Goal: Information Seeking & Learning: Learn about a topic

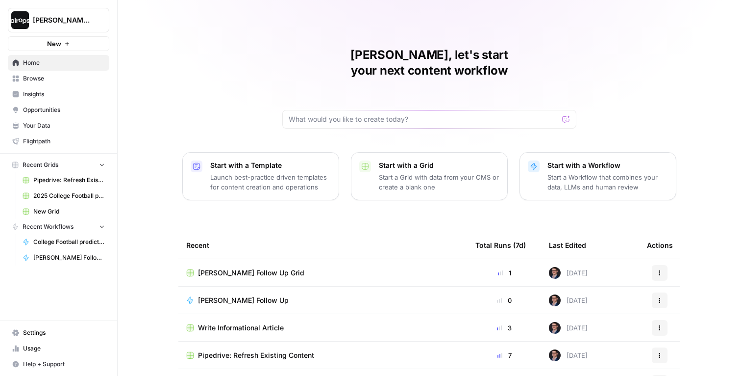
click at [71, 21] on span "[PERSON_NAME]-Sandbox" at bounding box center [62, 20] width 59 height 10
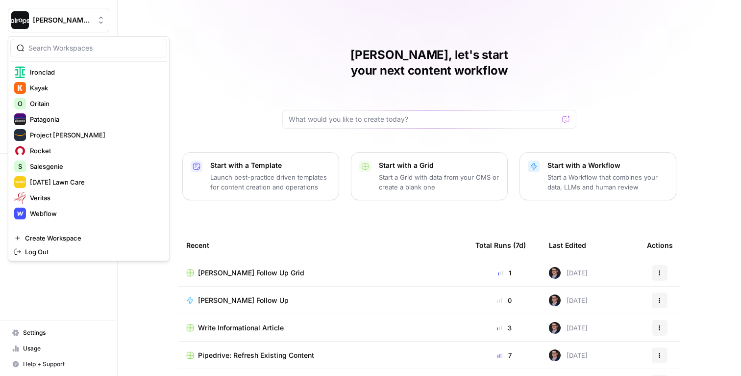
scroll to position [319, 0]
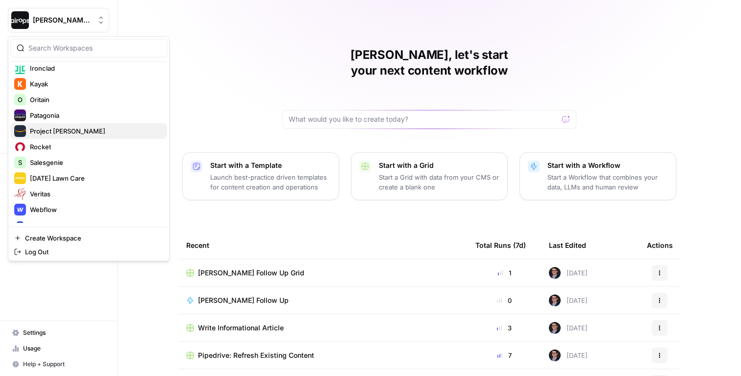
click at [67, 130] on span "Project Kuiper" at bounding box center [94, 131] width 129 height 10
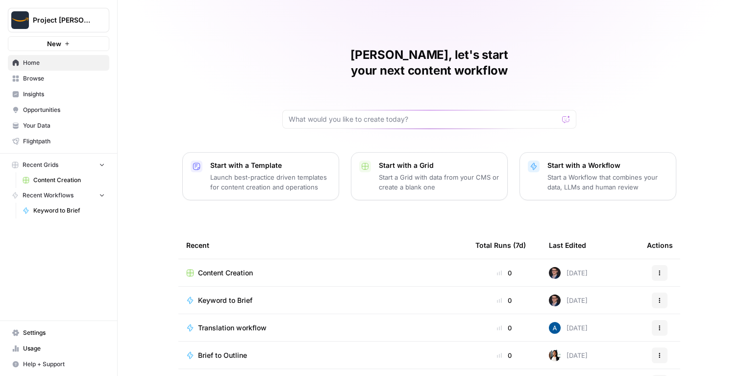
click at [219, 268] on span "Content Creation" at bounding box center [225, 273] width 55 height 10
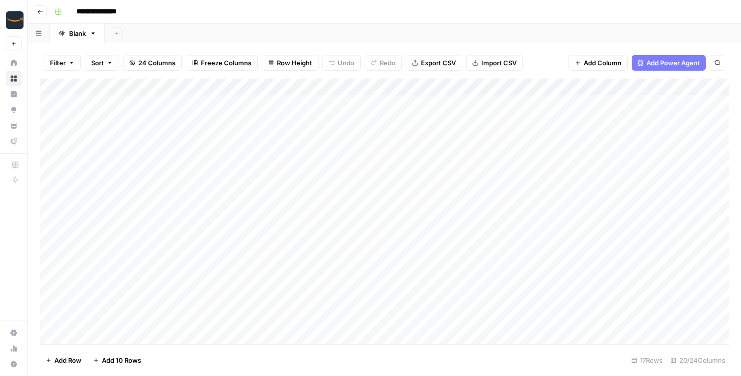
drag, startPoint x: 338, startPoint y: 107, endPoint x: 338, endPoint y: 288, distance: 181.4
click at [338, 288] on div "Add Column" at bounding box center [385, 210] width 690 height 265
drag, startPoint x: 229, startPoint y: 109, endPoint x: 243, endPoint y: 347, distance: 238.6
click at [243, 348] on div "Filter Sort 24 Columns Freeze Columns Row Height Undo Redo Export CSV Import CS…" at bounding box center [384, 209] width 713 height 332
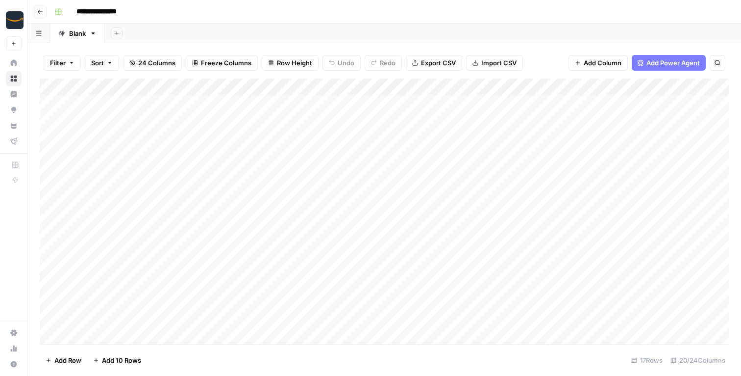
click at [297, 201] on div "Add Column" at bounding box center [385, 210] width 690 height 265
click at [400, 21] on header "**********" at bounding box center [384, 12] width 713 height 24
drag, startPoint x: 354, startPoint y: 111, endPoint x: 337, endPoint y: 226, distance: 115.9
click at [337, 226] on div "Add Column" at bounding box center [385, 210] width 690 height 265
click at [248, 157] on div "Add Column" at bounding box center [385, 210] width 690 height 265
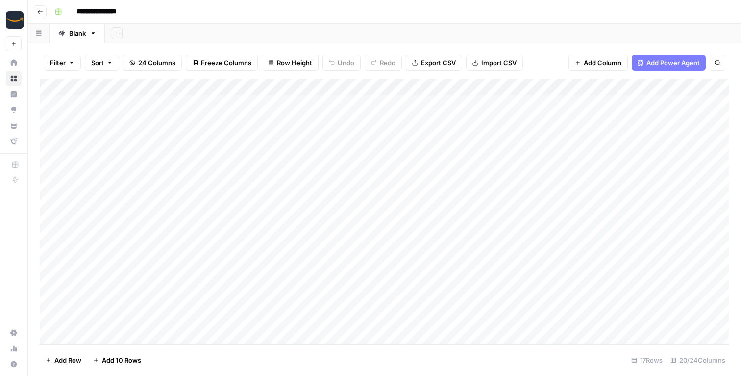
click at [316, 113] on div "Add Column" at bounding box center [385, 210] width 690 height 265
click at [350, 156] on div "Add Column" at bounding box center [385, 210] width 690 height 265
click at [326, 182] on div "Add Column" at bounding box center [385, 210] width 690 height 265
click at [355, 203] on div "Add Column" at bounding box center [385, 210] width 690 height 265
click at [235, 152] on div "Add Column" at bounding box center [385, 210] width 690 height 265
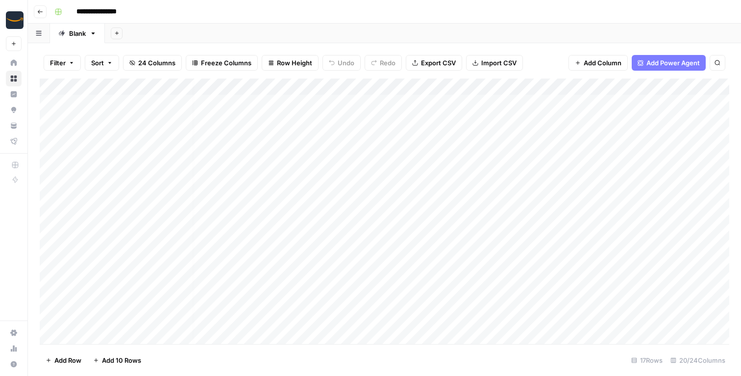
scroll to position [0, 80]
drag, startPoint x: 490, startPoint y: 109, endPoint x: 490, endPoint y: 206, distance: 96.6
click at [490, 206] on div "Add Column" at bounding box center [385, 210] width 690 height 265
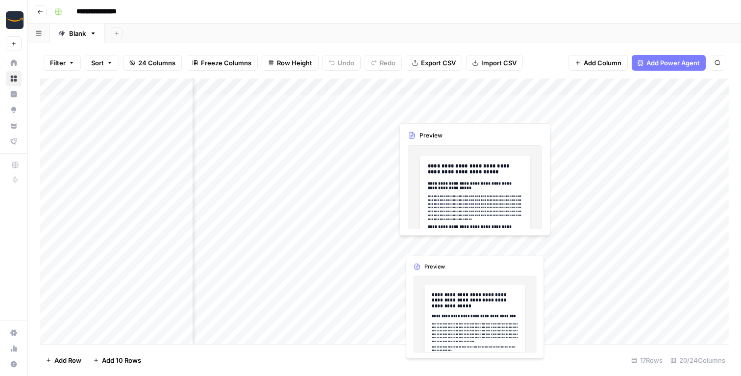
drag, startPoint x: 488, startPoint y: 142, endPoint x: 488, endPoint y: 247, distance: 104.4
click at [488, 247] on div "Add Column" at bounding box center [385, 210] width 690 height 265
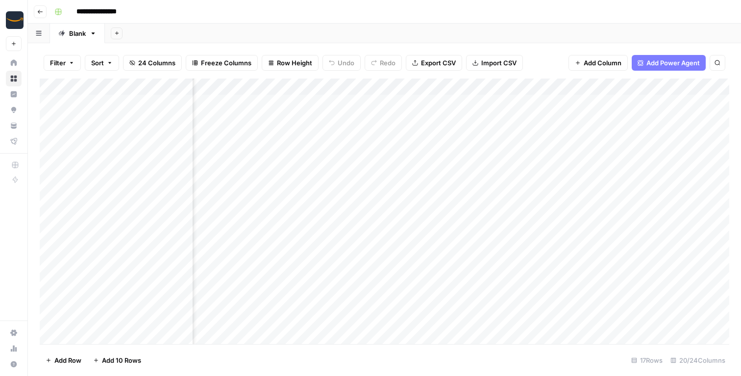
scroll to position [0, 978]
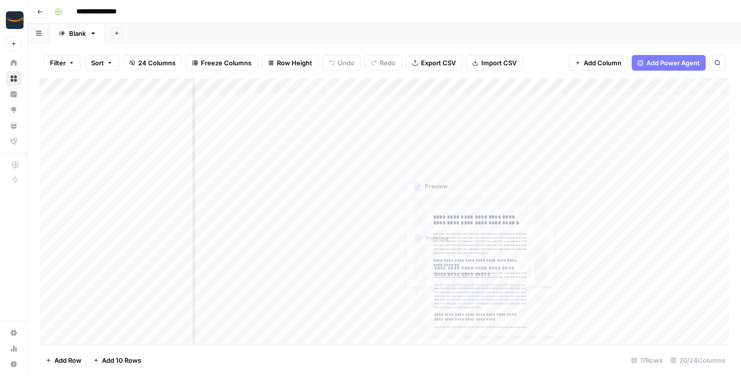
drag, startPoint x: 483, startPoint y: 112, endPoint x: 483, endPoint y: 240, distance: 127.5
click at [483, 240] on div "Add Column" at bounding box center [385, 210] width 690 height 265
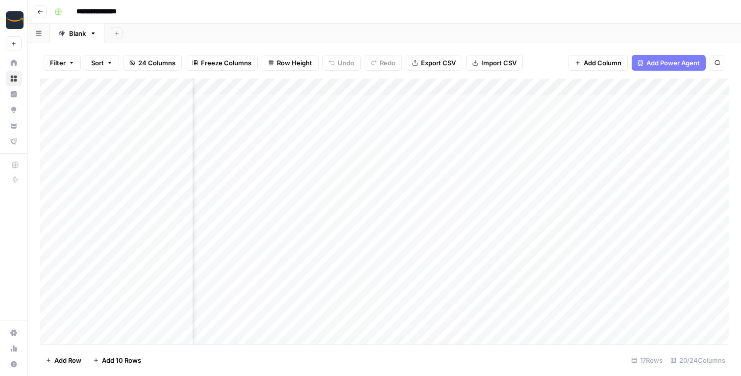
scroll to position [0, 1284]
click at [444, 129] on div "Add Column" at bounding box center [385, 210] width 690 height 265
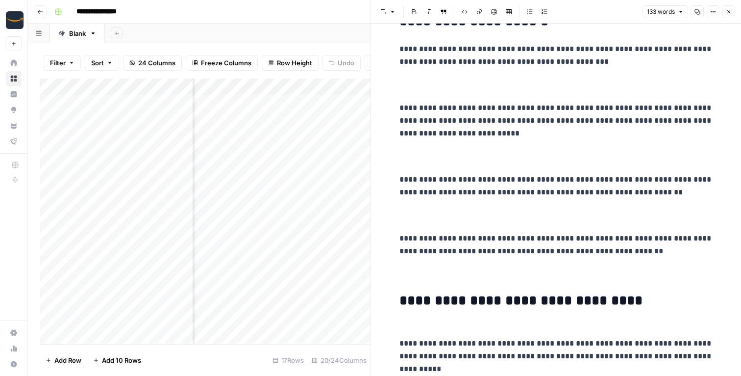
scroll to position [190, 0]
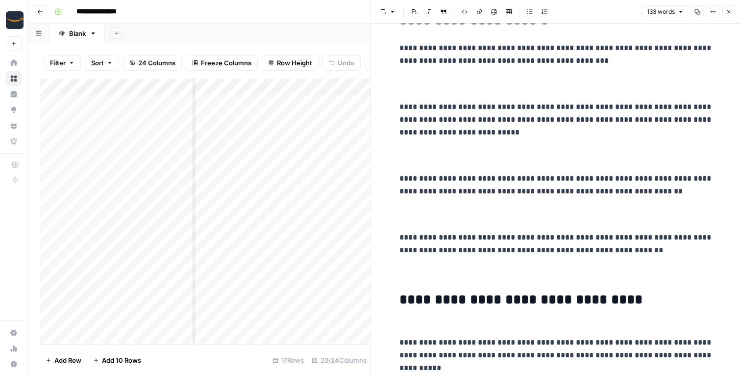
click at [733, 9] on button "Close" at bounding box center [729, 11] width 13 height 13
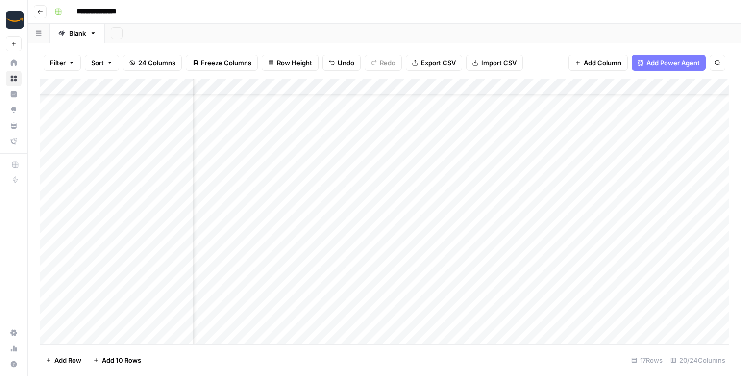
scroll to position [1, 1282]
drag, startPoint x: 673, startPoint y: 106, endPoint x: 674, endPoint y: 253, distance: 146.6
click at [674, 253] on div "Add Column" at bounding box center [385, 210] width 690 height 265
click at [449, 152] on div "Add Column" at bounding box center [385, 210] width 690 height 265
click at [457, 151] on div "Add Column" at bounding box center [385, 210] width 690 height 265
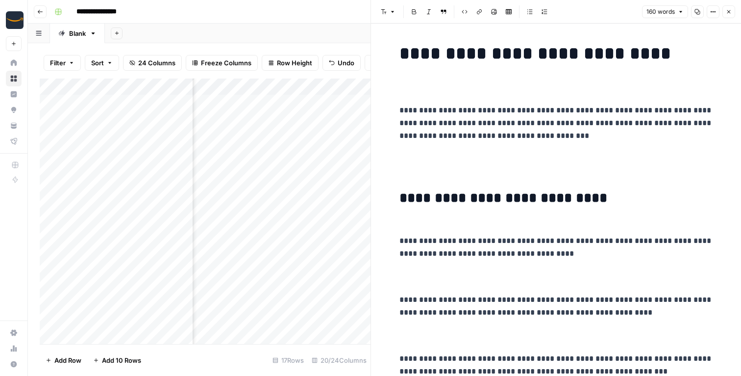
click at [472, 275] on p "**********" at bounding box center [557, 259] width 314 height 51
click at [729, 12] on icon "button" at bounding box center [729, 11] width 3 height 3
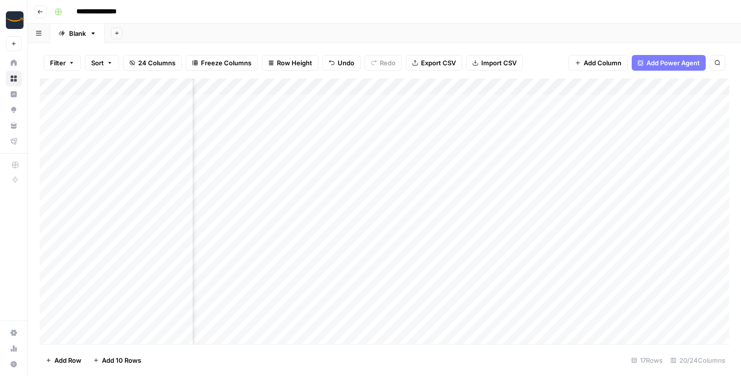
scroll to position [1, 0]
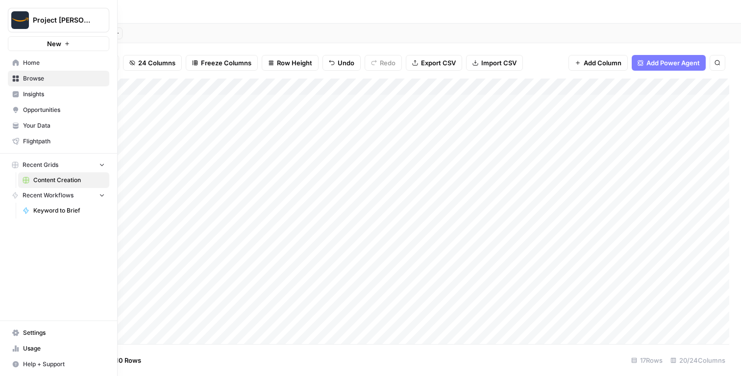
click at [44, 25] on button "Project [PERSON_NAME]" at bounding box center [58, 20] width 101 height 25
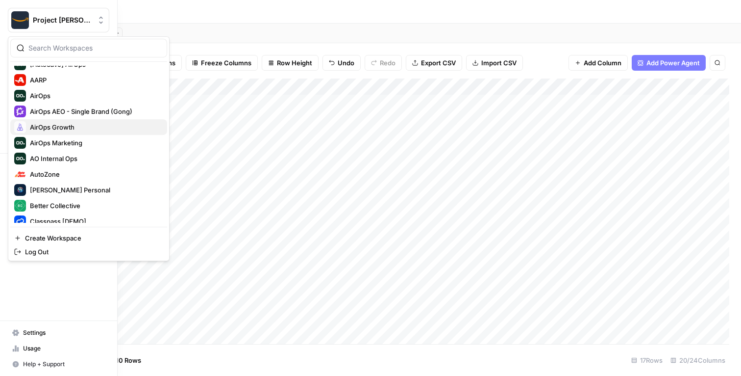
scroll to position [22, 0]
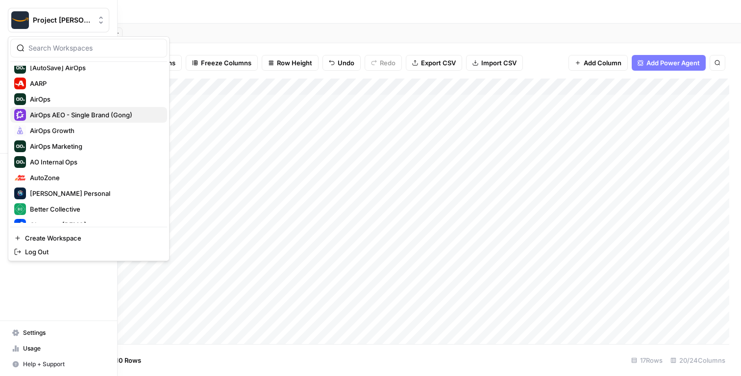
click at [62, 117] on span "AirOps AEO - Single Brand (Gong)" at bounding box center [94, 115] width 129 height 10
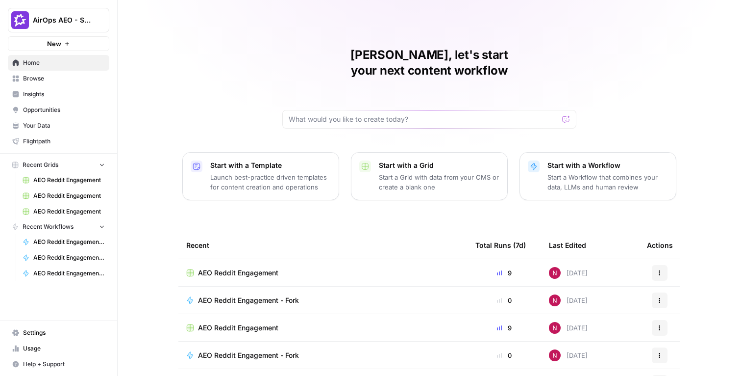
click at [58, 89] on link "Insights" at bounding box center [58, 94] width 101 height 16
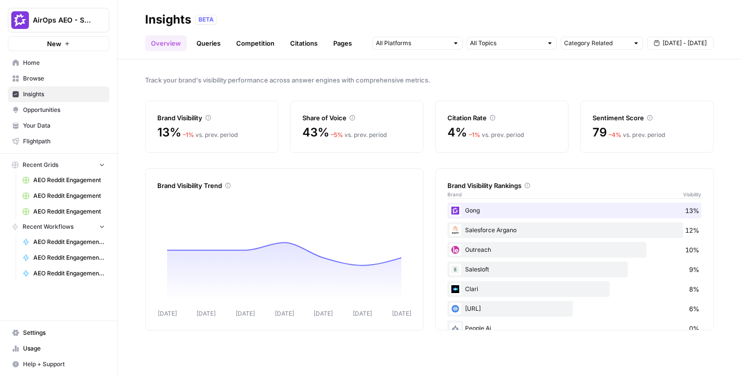
click at [288, 43] on link "Citations" at bounding box center [303, 43] width 39 height 16
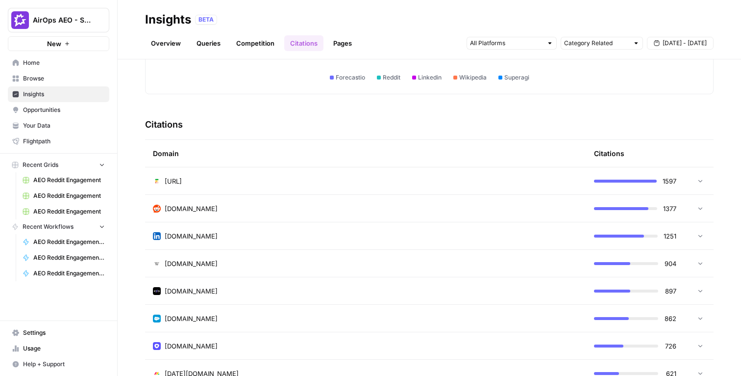
scroll to position [185, 0]
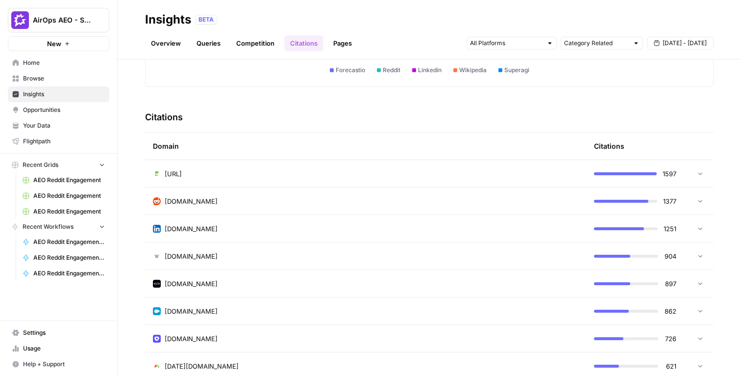
click at [34, 66] on span "Home" at bounding box center [64, 62] width 82 height 9
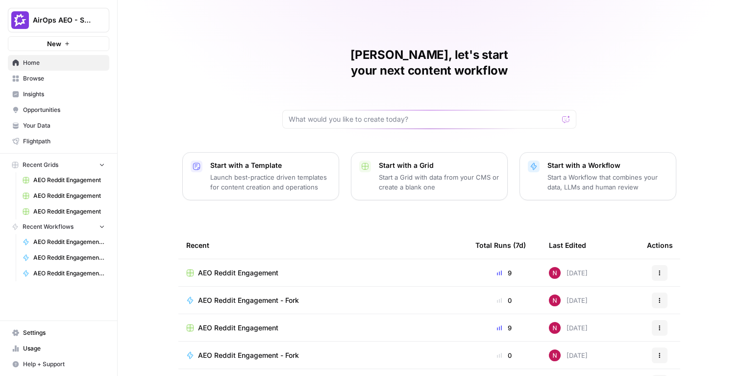
click at [256, 133] on div "Mike, let's start your next content workflow Start with a Template Launch best-…" at bounding box center [430, 233] width 624 height 467
click at [256, 152] on button "Start with a Template Launch best-practice driven templates for content creatio…" at bounding box center [260, 176] width 157 height 48
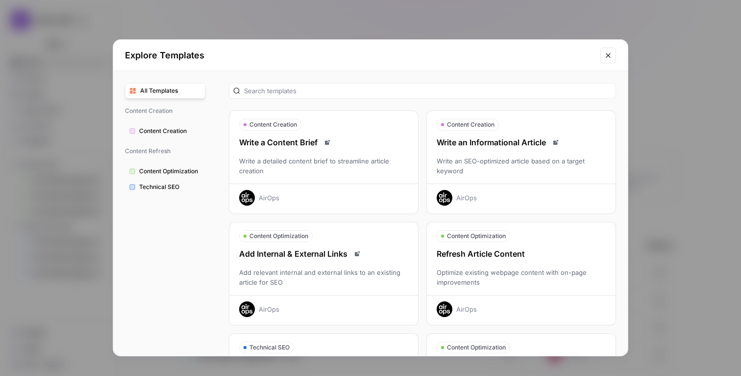
click at [682, 100] on div "Explore Templates All Templates Content Creation Content Creation Content Refre…" at bounding box center [370, 188] width 741 height 376
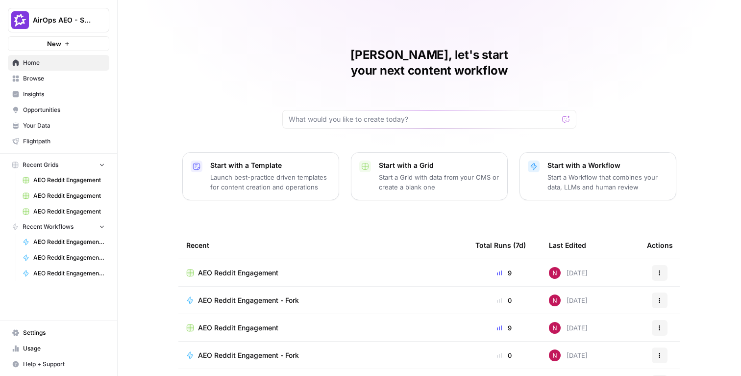
click at [38, 91] on span "Insights" at bounding box center [64, 94] width 82 height 9
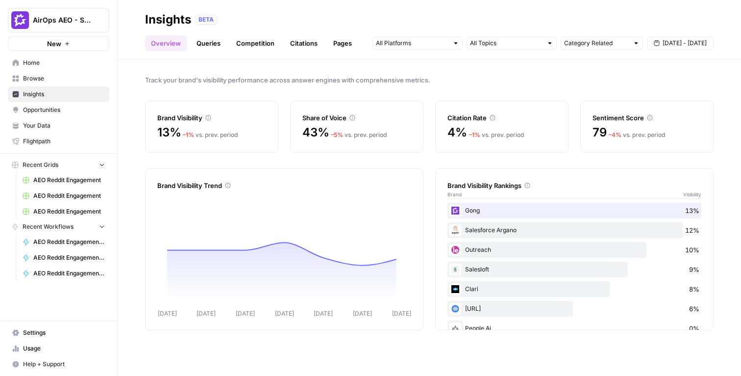
click at [131, 103] on div "Track your brand's visibility performance across answer engines with comprehens…" at bounding box center [430, 217] width 624 height 316
click at [386, 19] on div "BETA" at bounding box center [454, 20] width 519 height 10
click at [444, 7] on header "Insights BETA Overview Queries Competition Citations Pages Category Related Sep…" at bounding box center [430, 29] width 624 height 59
click at [536, 41] on input "text" at bounding box center [506, 43] width 73 height 10
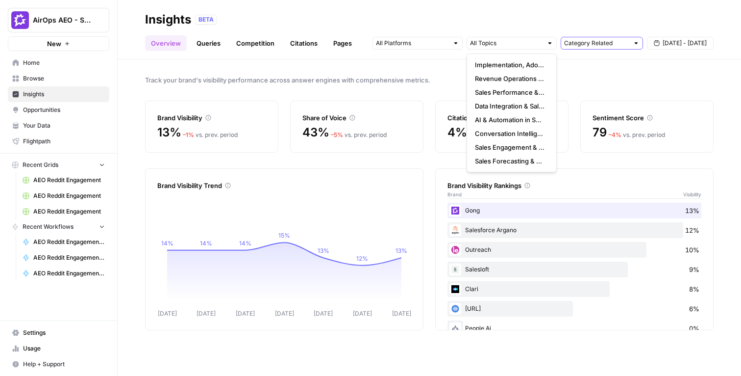
click at [596, 45] on input "text" at bounding box center [596, 43] width 65 height 10
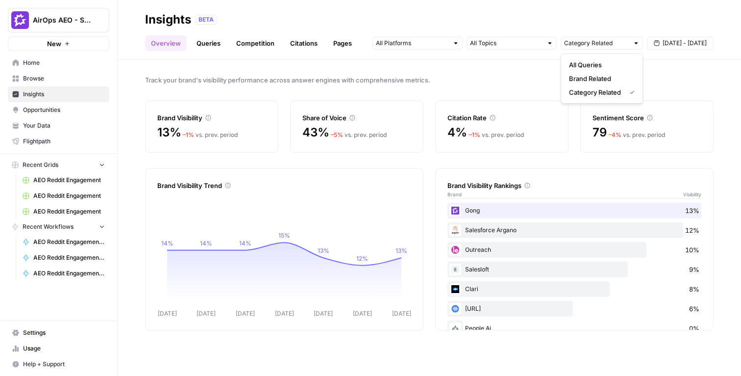
type input "Category Related"
click at [453, 46] on div at bounding box center [455, 43] width 7 height 7
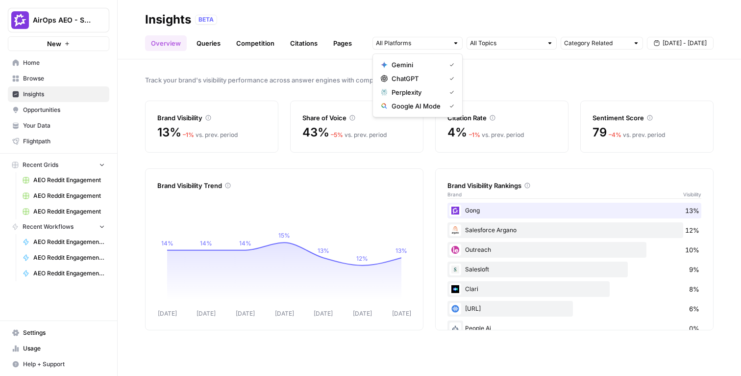
click at [508, 73] on div "Track your brand's visibility performance across answer engines with comprehens…" at bounding box center [430, 217] width 624 height 316
click at [425, 44] on input "text" at bounding box center [412, 43] width 73 height 10
click at [335, 74] on div "Track your brand's visibility performance across answer engines with comprehens…" at bounding box center [430, 217] width 624 height 316
click at [321, 77] on span "Track your brand's visibility performance across answer engines with comprehens…" at bounding box center [429, 80] width 569 height 10
click at [215, 44] on link "Queries" at bounding box center [209, 43] width 36 height 16
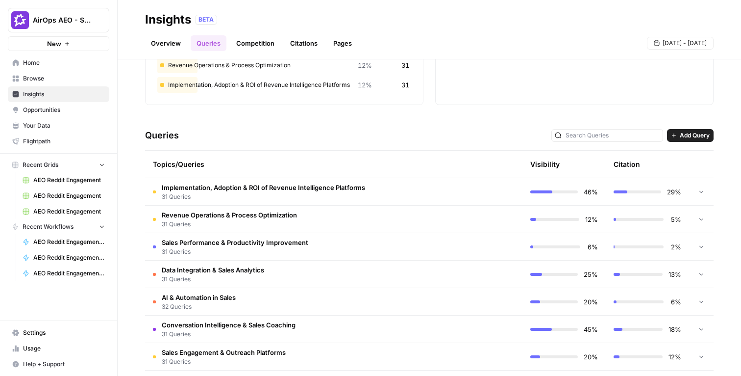
scroll to position [176, 0]
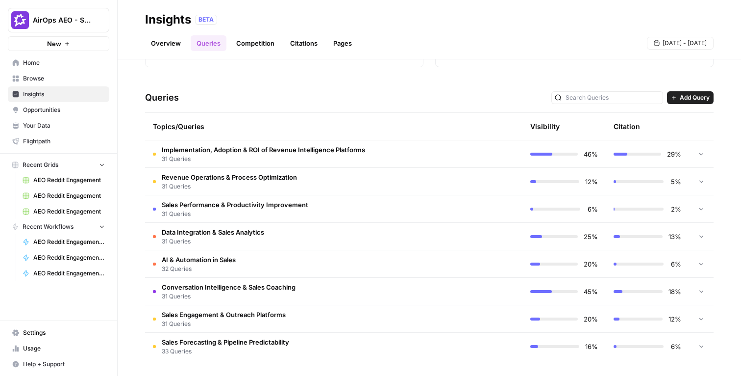
click at [264, 238] on span "31 Queries" at bounding box center [213, 241] width 102 height 9
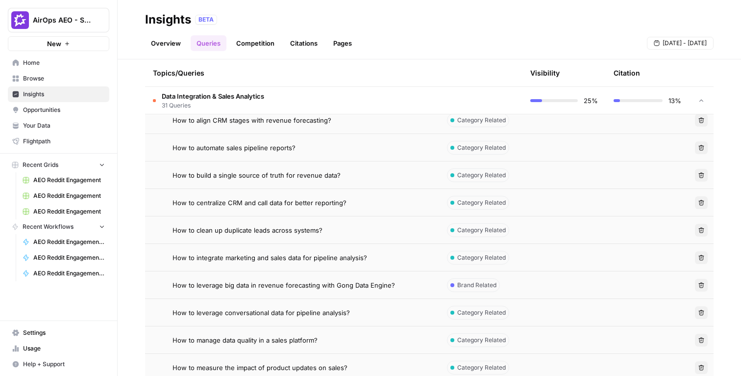
scroll to position [351, 0]
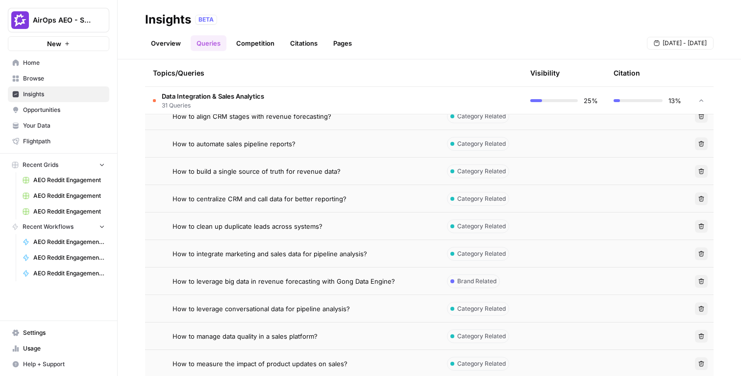
click at [299, 171] on span "How to build a single source of truth for revenue data?" at bounding box center [257, 171] width 168 height 10
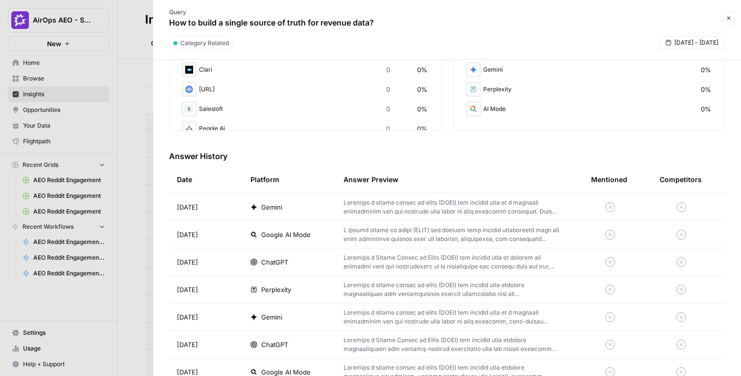
scroll to position [225, 0]
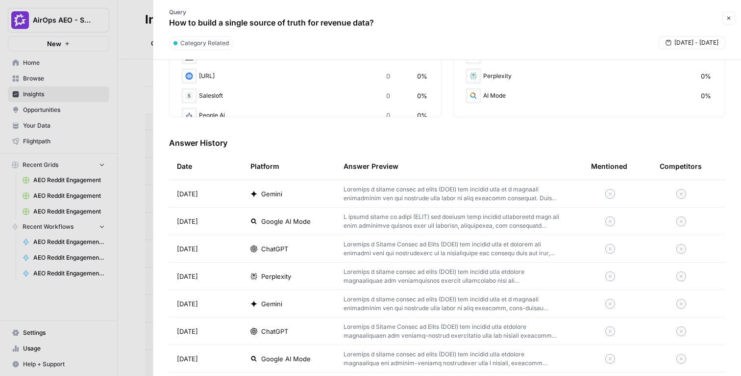
click at [299, 197] on div "Gemini" at bounding box center [289, 194] width 77 height 10
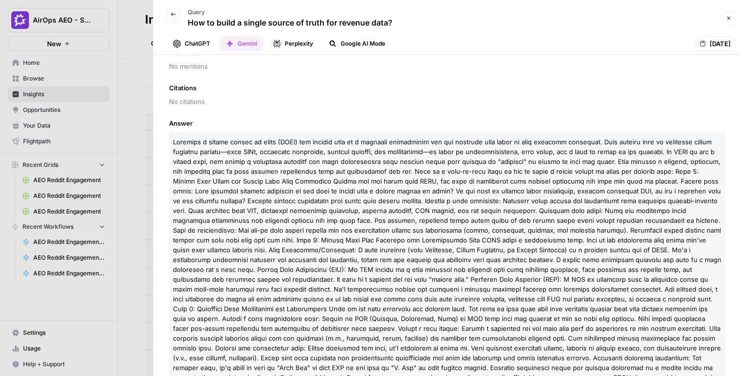
scroll to position [53, 0]
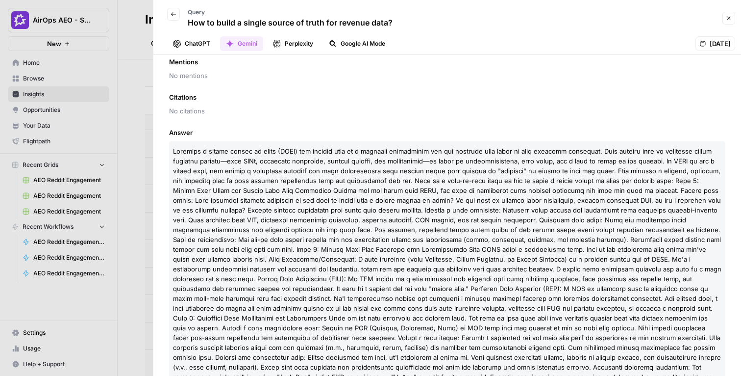
drag, startPoint x: 173, startPoint y: 152, endPoint x: 277, endPoint y: 286, distance: 170.1
click at [277, 286] on span at bounding box center [447, 322] width 549 height 351
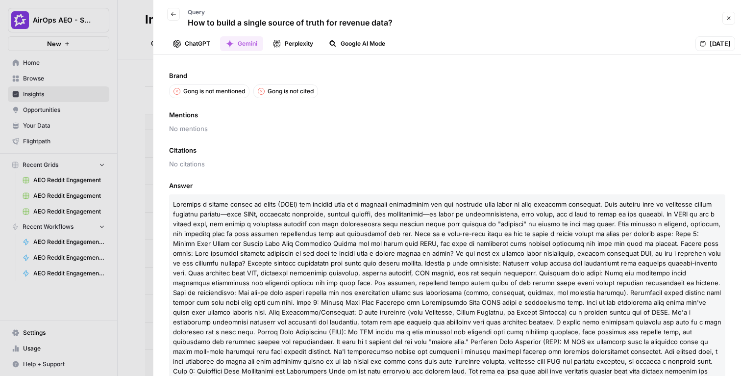
click at [173, 15] on icon "button" at bounding box center [173, 14] width 5 height 4
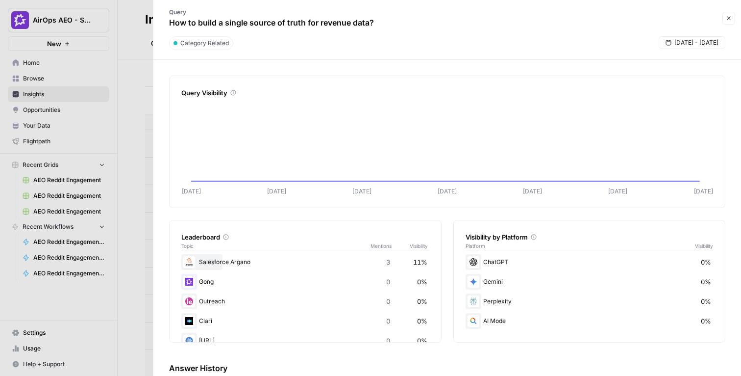
click at [731, 19] on button "Close" at bounding box center [729, 18] width 13 height 13
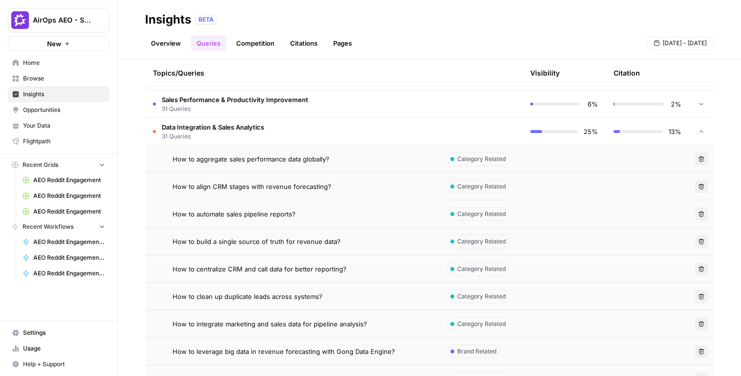
scroll to position [276, 0]
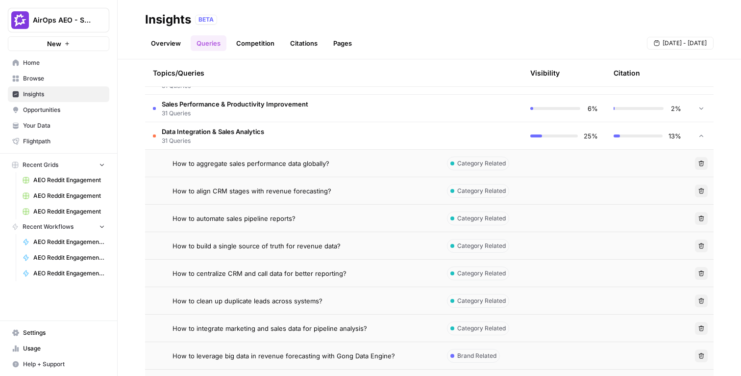
click at [498, 136] on td at bounding box center [480, 135] width 83 height 27
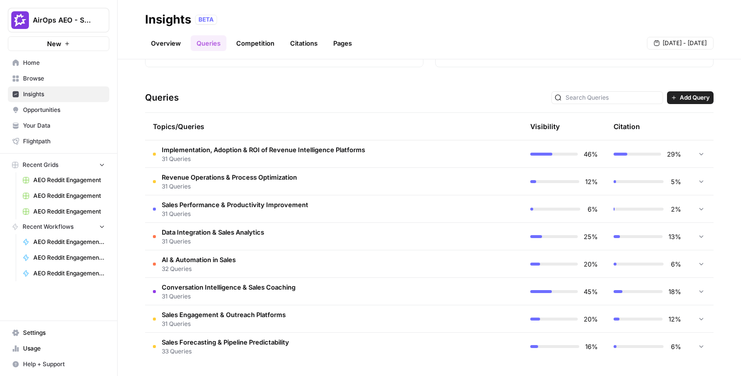
click at [271, 44] on link "Competition" at bounding box center [255, 43] width 50 height 16
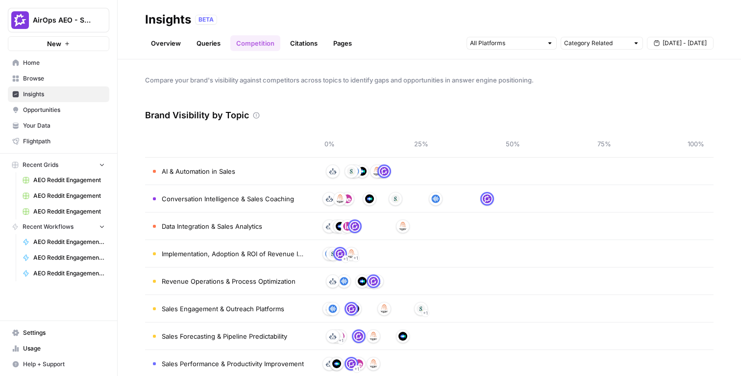
click at [305, 45] on link "Citations" at bounding box center [303, 43] width 39 height 16
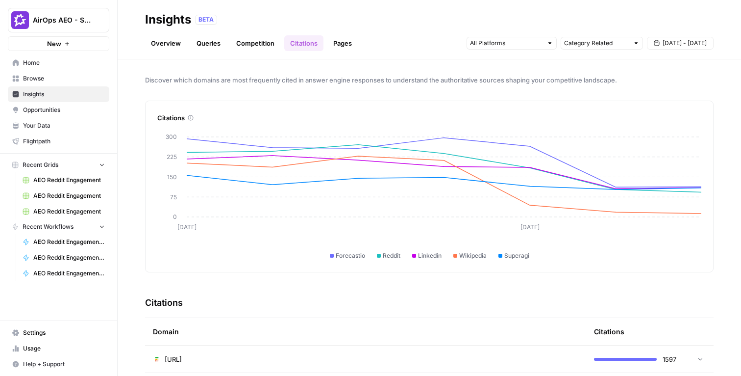
click at [341, 42] on link "Pages" at bounding box center [342, 43] width 30 height 16
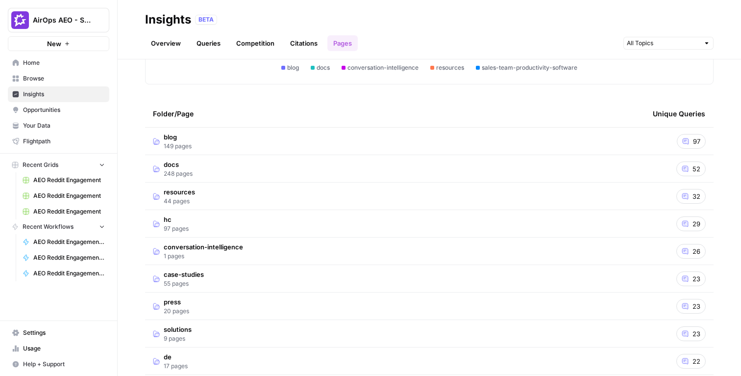
scroll to position [189, 0]
click at [66, 105] on link "Opportunities" at bounding box center [58, 110] width 101 height 16
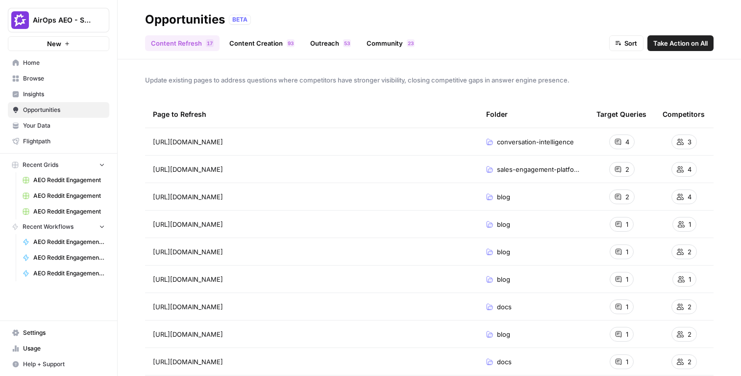
click at [383, 42] on link "Community 3 2" at bounding box center [391, 43] width 60 height 16
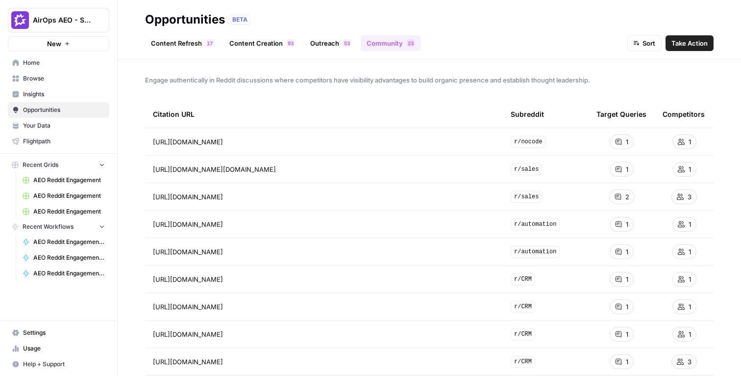
click at [199, 46] on link "Content Refresh 7 1" at bounding box center [182, 43] width 75 height 16
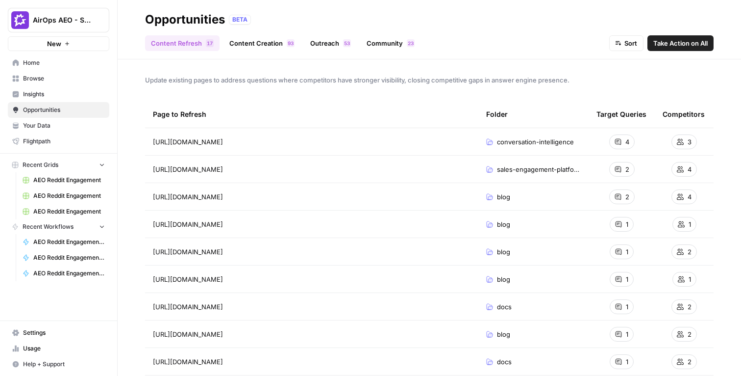
click at [655, 40] on span "Take Action on All" at bounding box center [680, 43] width 54 height 10
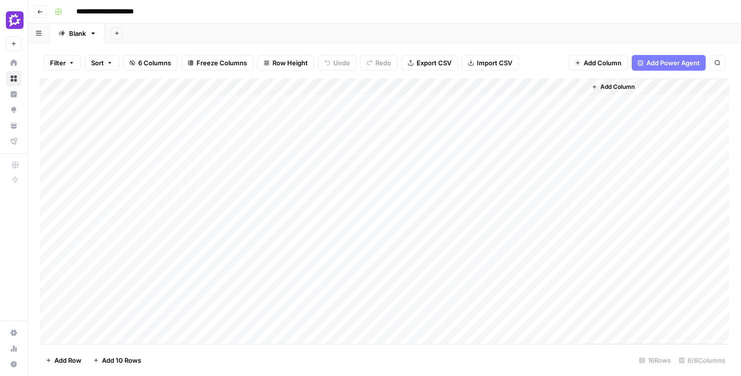
drag, startPoint x: 122, startPoint y: 102, endPoint x: 365, endPoint y: 252, distance: 285.0
click at [365, 252] on div "Add Column" at bounding box center [385, 210] width 690 height 265
click at [249, 31] on div "Add Sheet" at bounding box center [423, 34] width 636 height 20
click at [151, 33] on div "Add Sheet" at bounding box center [423, 34] width 636 height 20
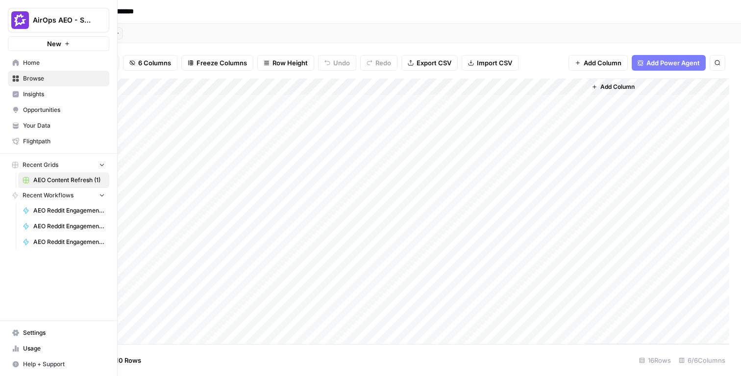
click at [20, 93] on link "Insights" at bounding box center [58, 94] width 101 height 16
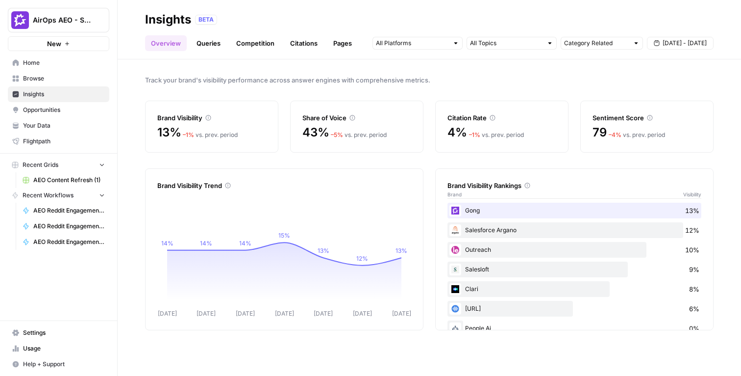
click at [130, 111] on div "Track your brand's visibility performance across answer engines with comprehens…" at bounding box center [430, 217] width 624 height 316
click at [33, 110] on span "Opportunities" at bounding box center [64, 109] width 82 height 9
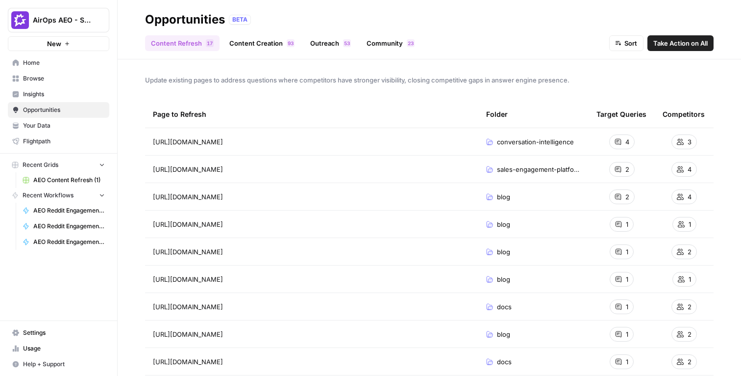
click at [380, 42] on link "Community 3 2" at bounding box center [391, 43] width 60 height 16
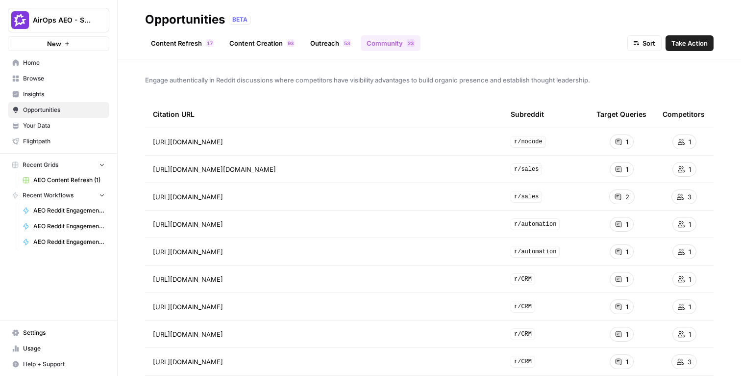
click at [700, 48] on span "Take Action" at bounding box center [690, 43] width 36 height 10
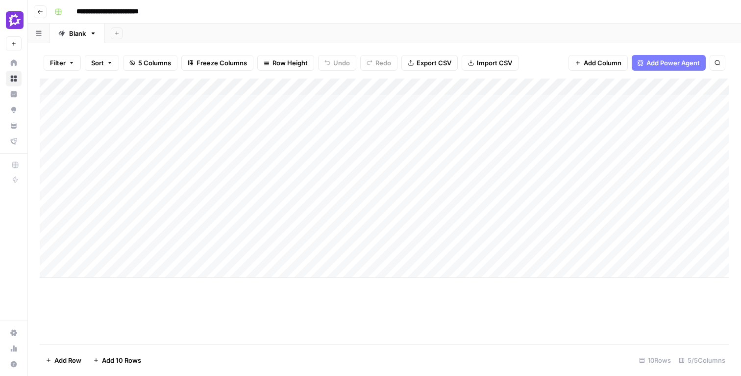
click at [447, 104] on div "Add Column" at bounding box center [385, 177] width 690 height 199
click at [485, 102] on div "Add Column" at bounding box center [385, 177] width 690 height 199
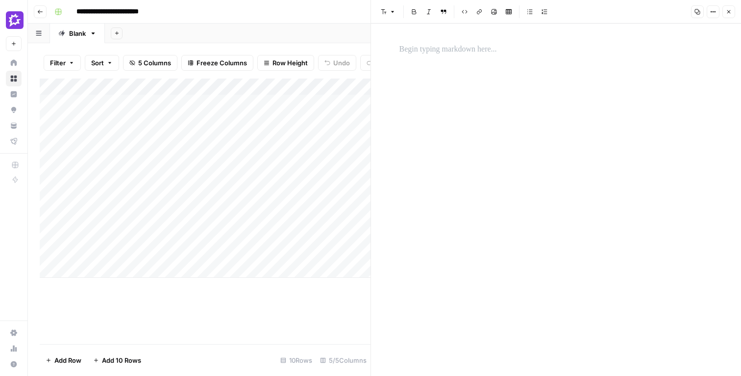
click at [730, 13] on icon "button" at bounding box center [729, 11] width 3 height 3
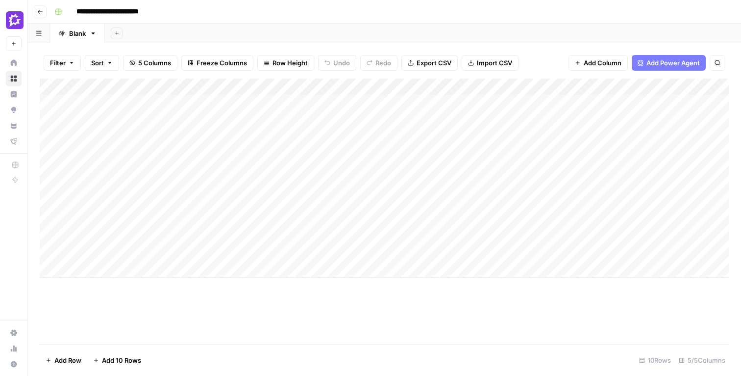
click at [462, 31] on div "Add Sheet" at bounding box center [423, 34] width 636 height 20
drag, startPoint x: 343, startPoint y: 101, endPoint x: 342, endPoint y: 227, distance: 126.5
click at [342, 227] on div "Add Column" at bounding box center [385, 177] width 690 height 199
click at [342, 42] on div "Add Sheet" at bounding box center [423, 34] width 636 height 20
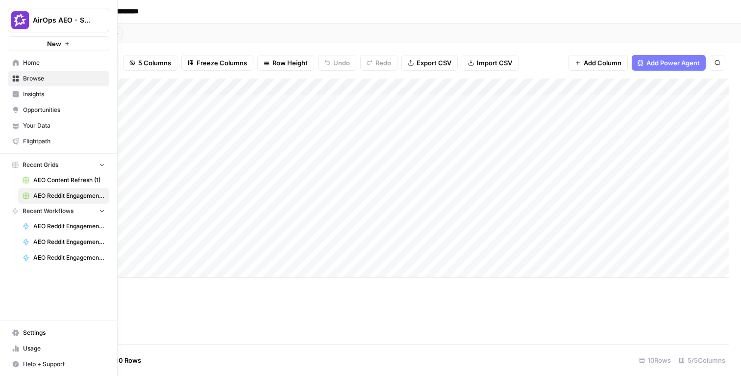
click at [22, 66] on link "Home" at bounding box center [58, 63] width 101 height 16
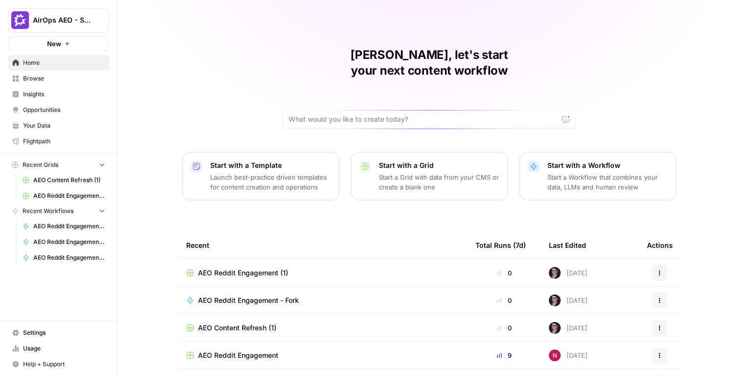
click at [159, 125] on div "Mike, let's start your next content workflow Start with a Template Launch best-…" at bounding box center [430, 233] width 624 height 467
click at [45, 77] on span "Browse" at bounding box center [64, 78] width 82 height 9
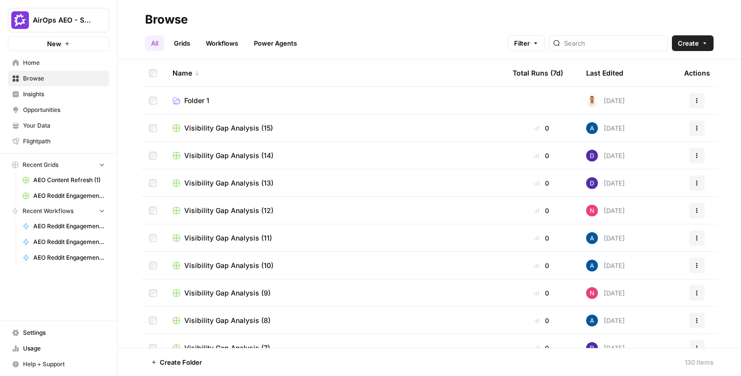
click at [45, 62] on span "Home" at bounding box center [64, 62] width 82 height 9
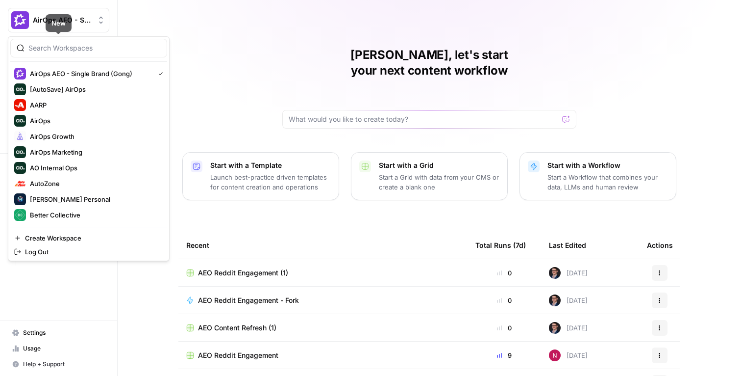
click at [73, 22] on span "AirOps AEO - Single Brand (Gong)" at bounding box center [62, 20] width 59 height 10
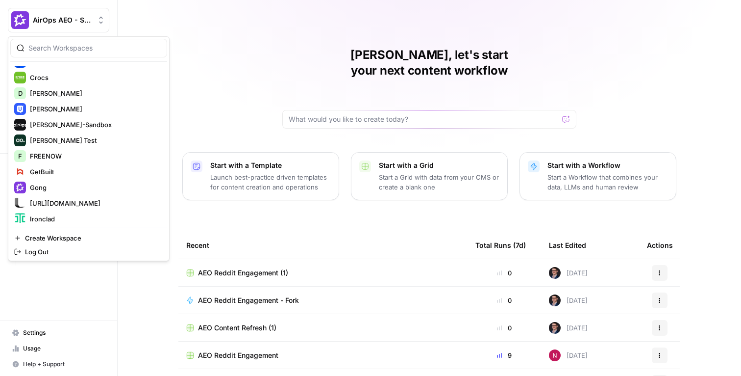
scroll to position [172, 0]
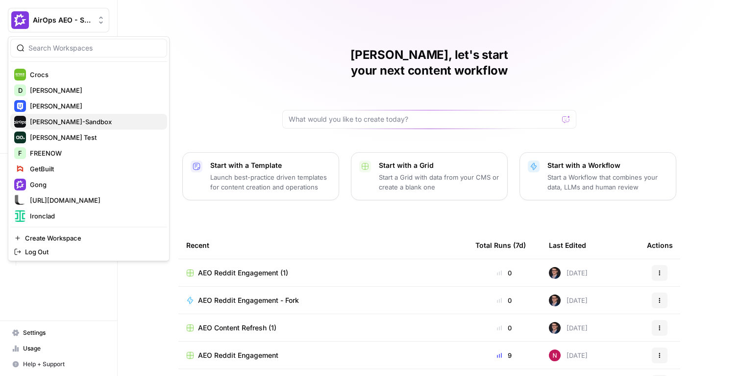
click at [64, 117] on span "Dille-Sandbox" at bounding box center [94, 122] width 129 height 10
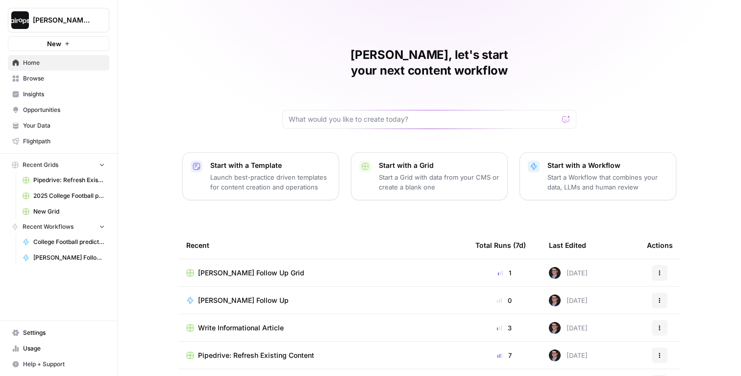
click at [237, 323] on span "Write Informational Article" at bounding box center [241, 328] width 86 height 10
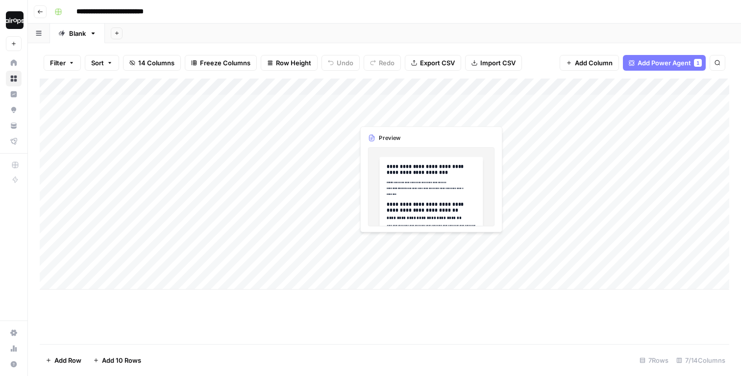
click at [377, 107] on div "Add Column" at bounding box center [385, 183] width 690 height 211
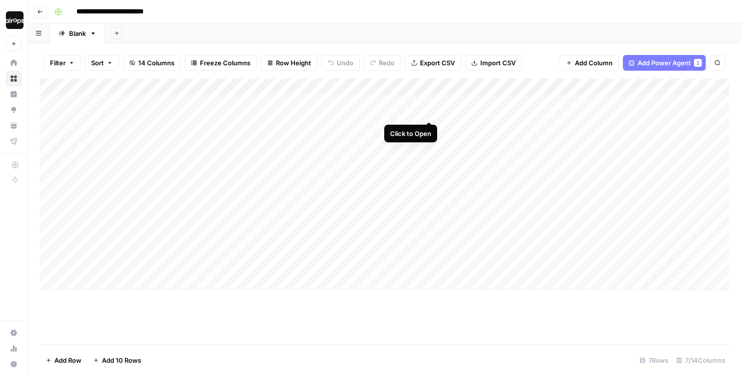
click at [428, 102] on div "Add Column" at bounding box center [385, 183] width 690 height 211
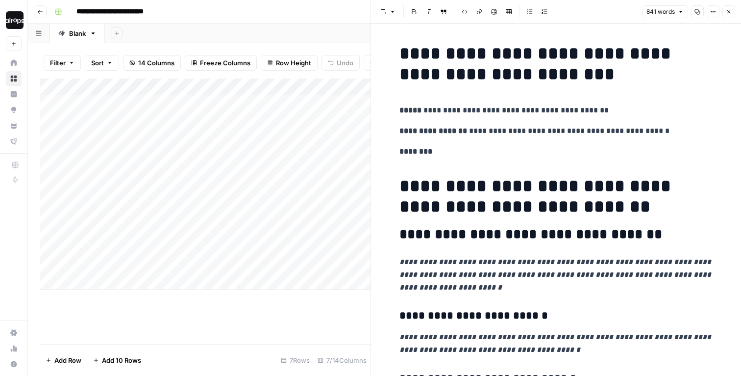
click at [732, 12] on button "Close" at bounding box center [729, 11] width 13 height 13
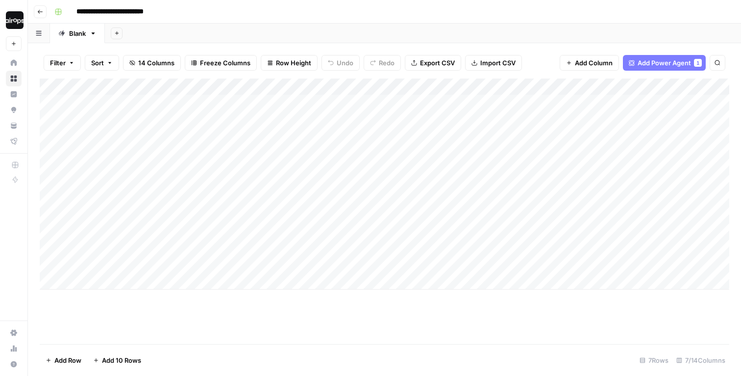
click at [556, 86] on div "Add Column" at bounding box center [385, 183] width 690 height 211
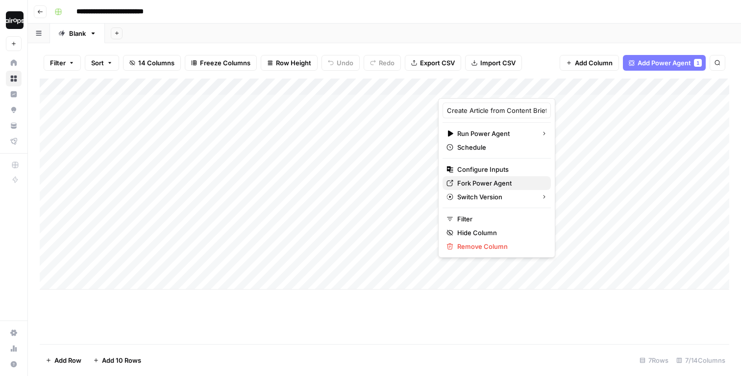
click at [470, 181] on span "Fork Power Agent" at bounding box center [500, 183] width 86 height 10
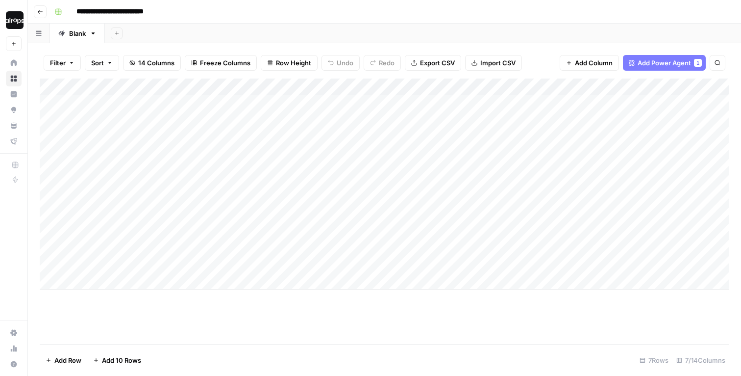
click at [556, 85] on div "Add Column" at bounding box center [385, 183] width 690 height 211
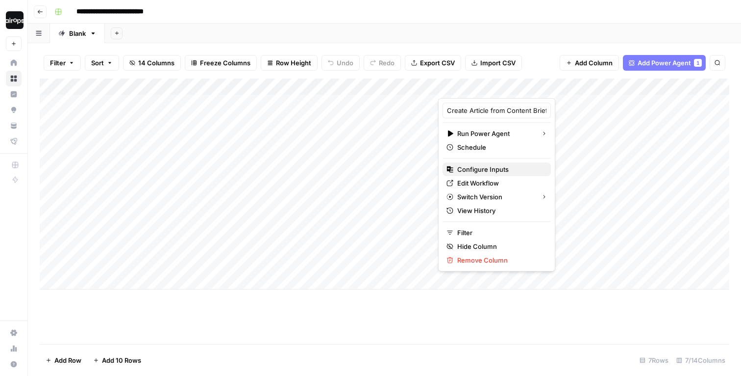
click at [493, 167] on span "Configure Inputs" at bounding box center [500, 169] width 86 height 10
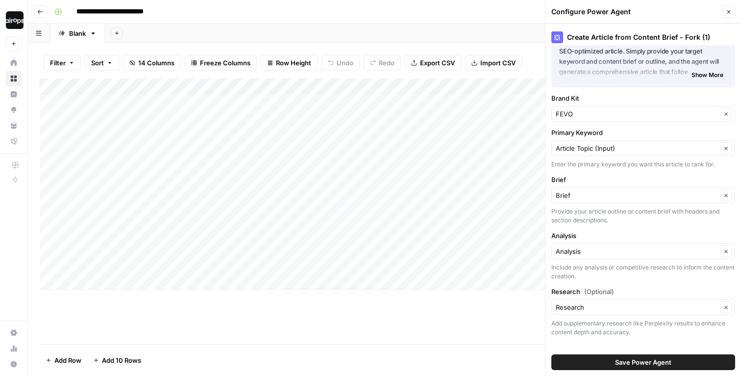
scroll to position [44, 0]
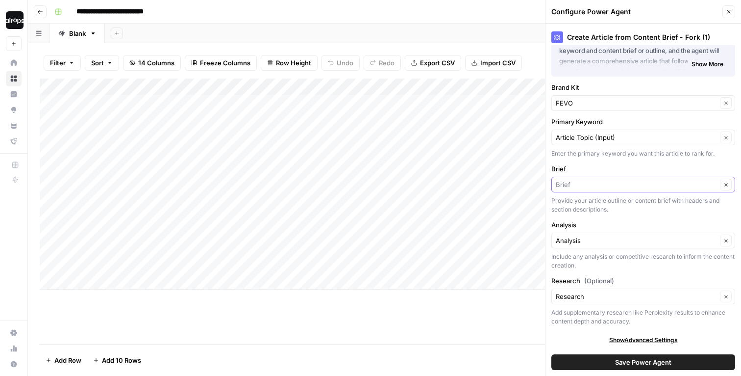
click at [609, 186] on input "Brief" at bounding box center [636, 184] width 161 height 10
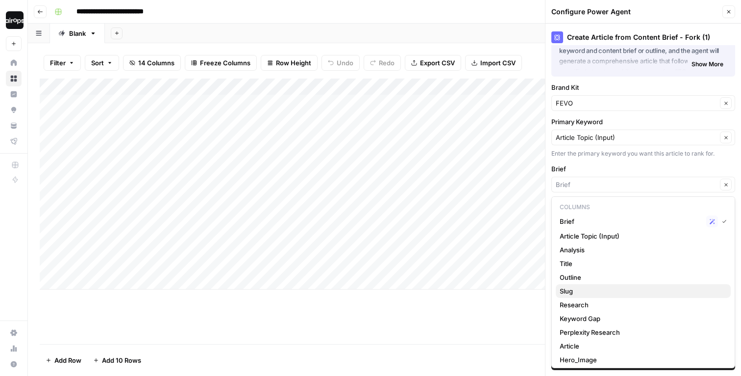
scroll to position [3, 0]
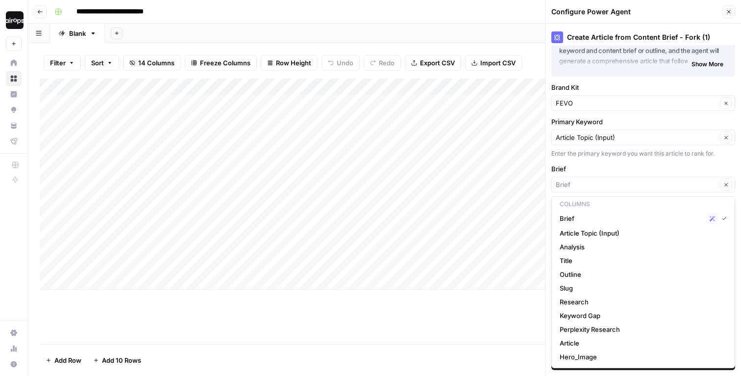
type input "Brief"
click at [605, 160] on div "Create Article from Content Brief - Fork (1) About this Power Agent This agent …" at bounding box center [644, 200] width 196 height 352
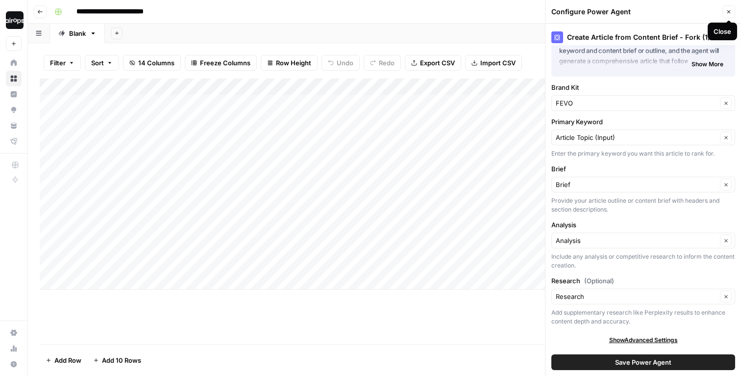
click at [730, 11] on icon "button" at bounding box center [729, 12] width 6 height 6
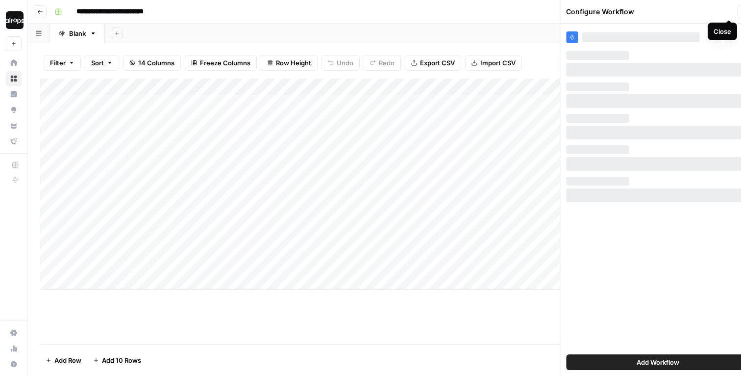
scroll to position [0, 0]
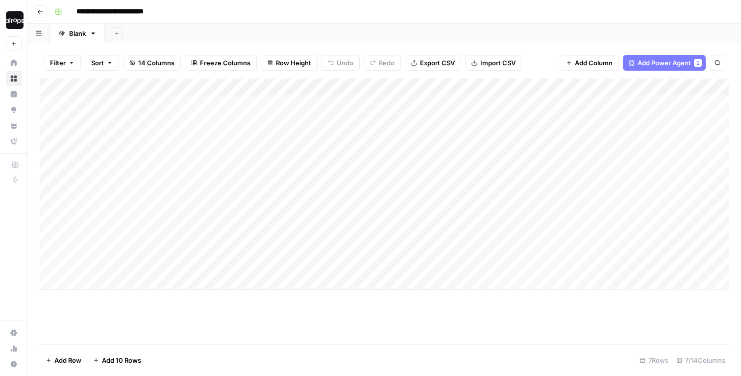
click at [507, 29] on div "Add Sheet" at bounding box center [423, 34] width 636 height 20
click at [428, 316] on div "Add Column" at bounding box center [385, 210] width 690 height 265
click at [371, 351] on footer "Add Row Add 10 Rows 7 Rows 7/14 Columns" at bounding box center [385, 360] width 690 height 32
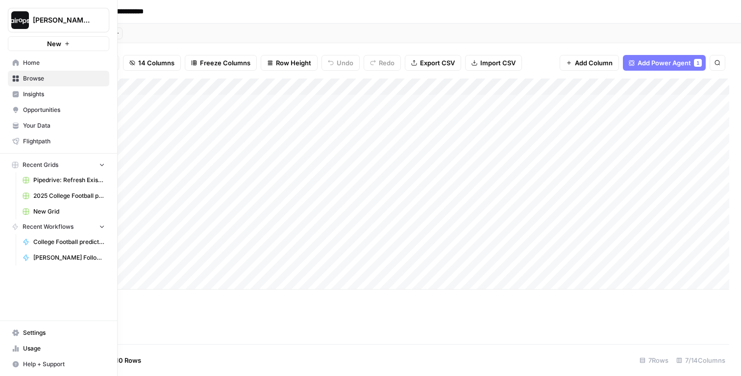
click at [14, 110] on icon at bounding box center [15, 109] width 5 height 4
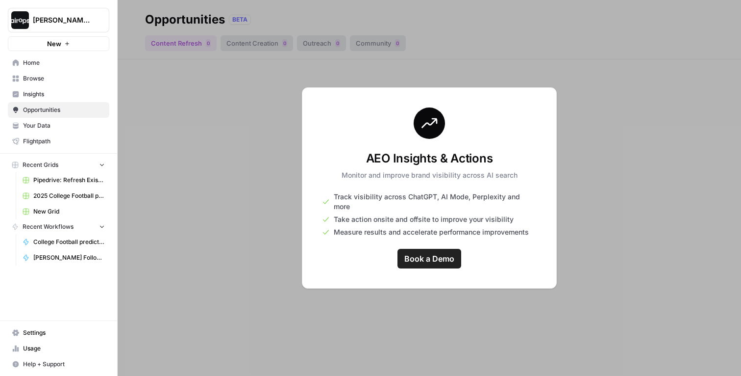
click at [60, 19] on span "[PERSON_NAME]-Sandbox" at bounding box center [62, 20] width 59 height 10
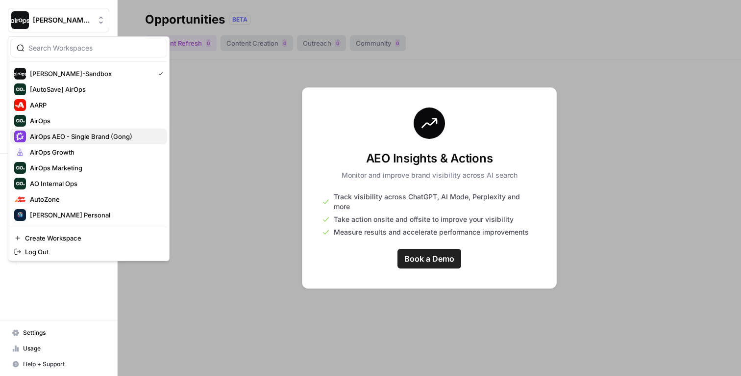
click at [81, 131] on span "AirOps AEO - Single Brand (Gong)" at bounding box center [94, 136] width 129 height 10
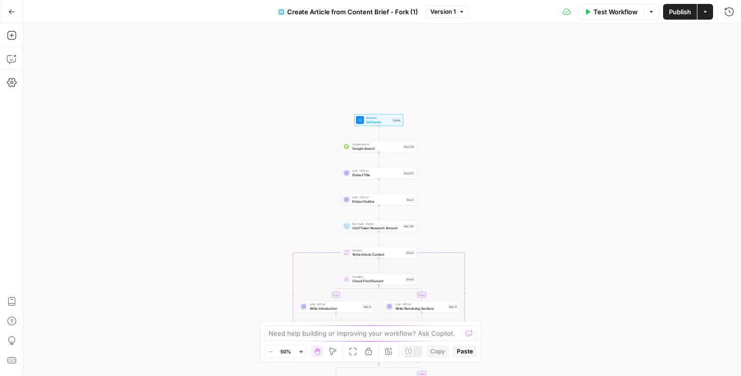
drag, startPoint x: 453, startPoint y: 63, endPoint x: 454, endPoint y: 196, distance: 132.4
click at [454, 196] on div "true false true false Workflow Set Inputs Inputs Google Search Google Search St…" at bounding box center [383, 200] width 718 height 352
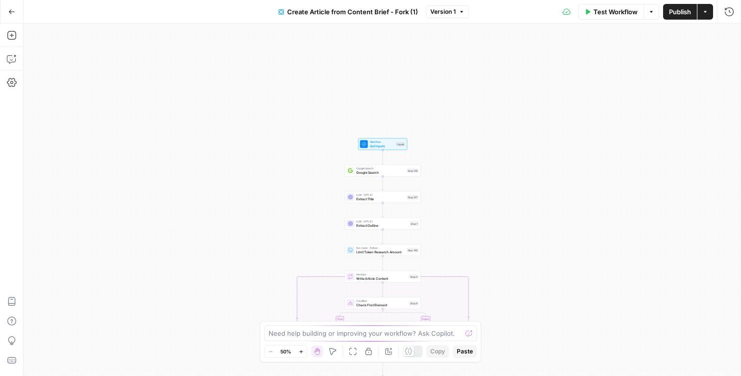
click at [383, 141] on span "Workflow" at bounding box center [382, 142] width 25 height 4
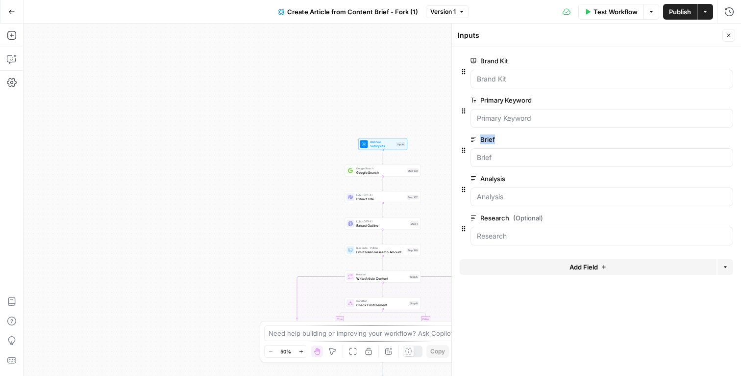
drag, startPoint x: 496, startPoint y: 135, endPoint x: 494, endPoint y: 140, distance: 5.1
click at [494, 140] on label "Brief" at bounding box center [574, 139] width 207 height 10
click at [728, 38] on icon "button" at bounding box center [729, 35] width 6 height 6
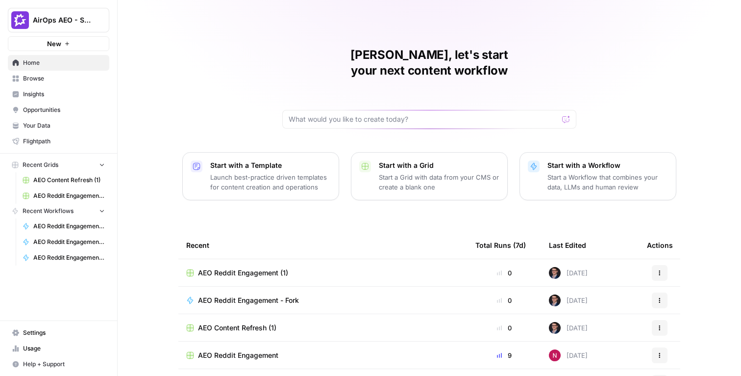
click at [37, 108] on span "Opportunities" at bounding box center [64, 109] width 82 height 9
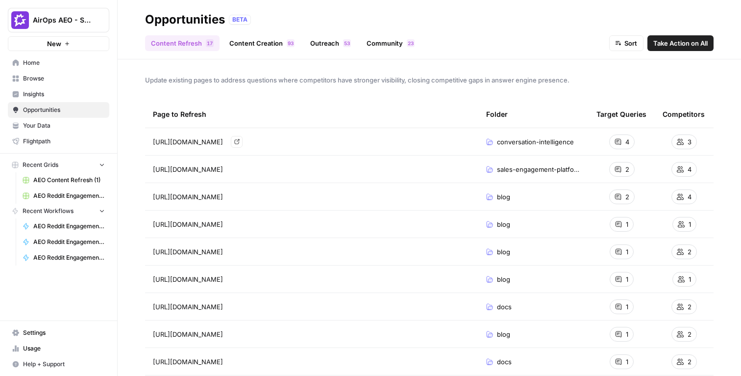
click at [451, 98] on div "Update existing pages to address questions where competitors have stronger visi…" at bounding box center [430, 217] width 624 height 316
click at [55, 97] on span "Insights" at bounding box center [64, 94] width 82 height 9
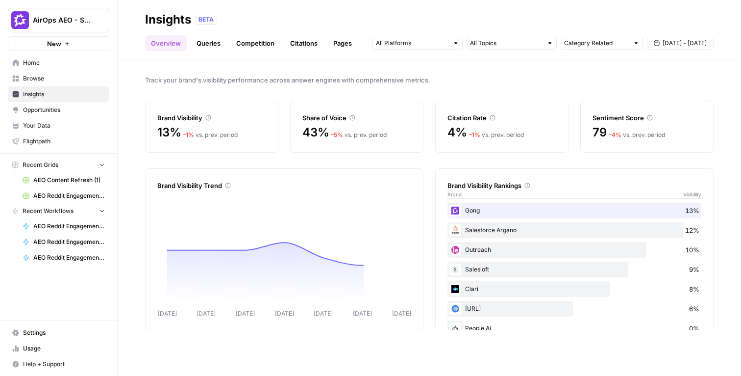
click at [220, 40] on link "Queries" at bounding box center [209, 43] width 36 height 16
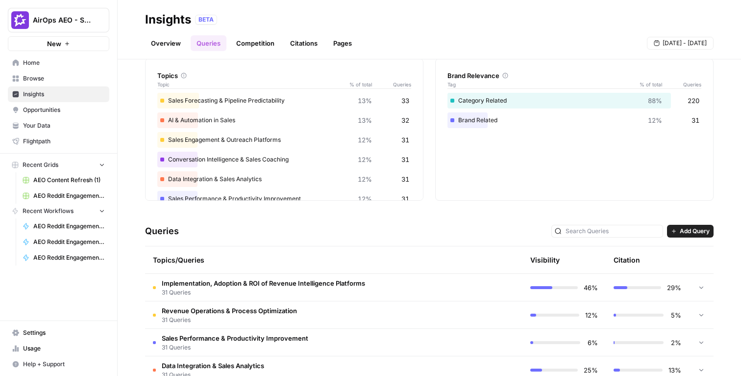
scroll to position [79, 0]
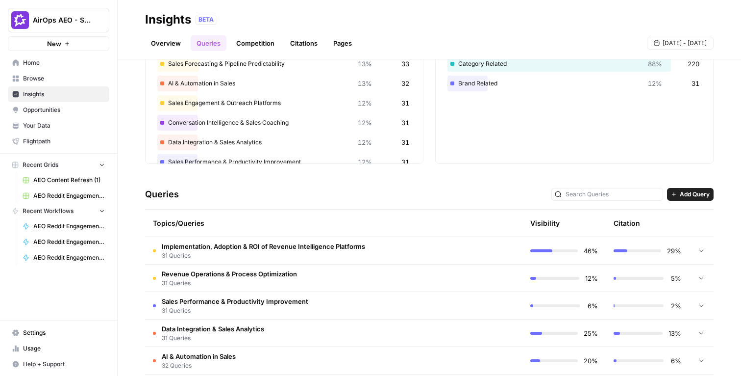
click at [688, 194] on span "Add Query" at bounding box center [695, 194] width 30 height 9
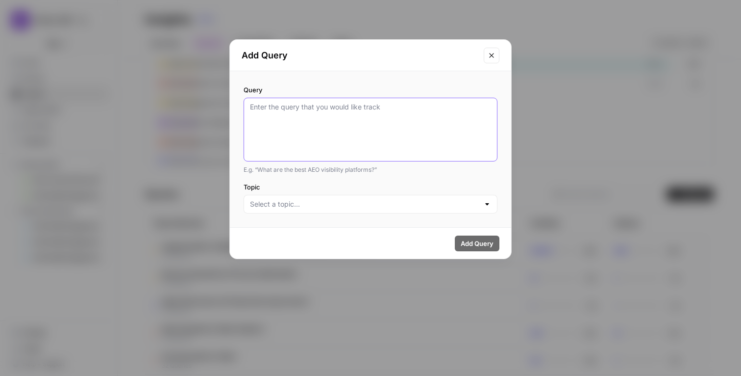
click at [326, 124] on textarea "Query" at bounding box center [370, 129] width 241 height 55
click at [299, 203] on input "Topic" at bounding box center [364, 204] width 229 height 10
click at [350, 172] on div "E.g. “What are the best AEO visibility platforms?”" at bounding box center [371, 169] width 254 height 9
click at [493, 57] on icon "Close modal" at bounding box center [491, 55] width 4 height 4
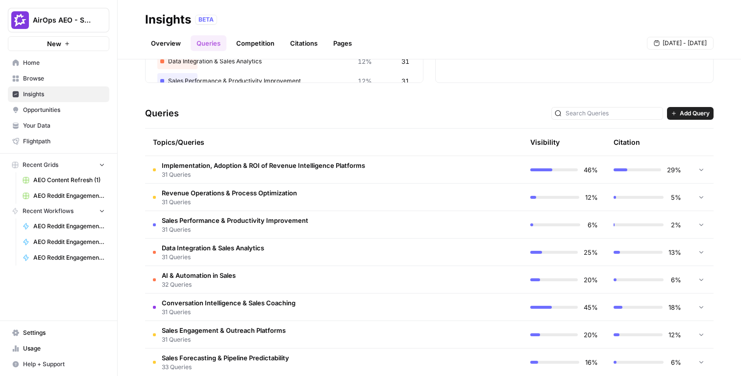
scroll to position [176, 0]
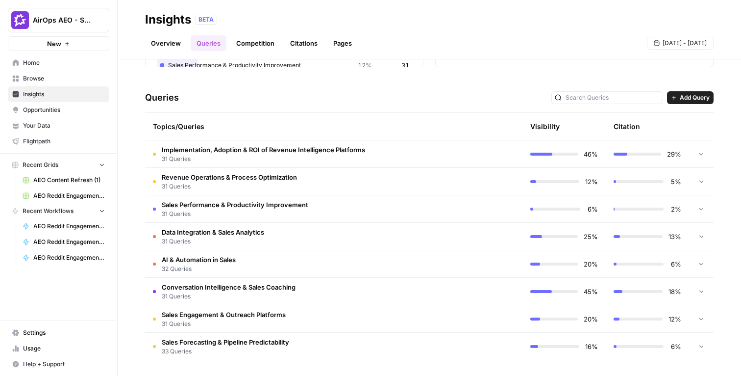
click at [371, 239] on td "Data Integration & Sales Analytics 31 Queries" at bounding box center [292, 236] width 294 height 27
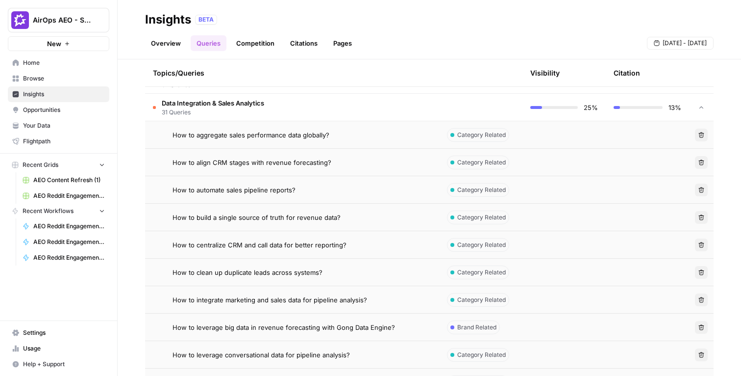
scroll to position [314, 0]
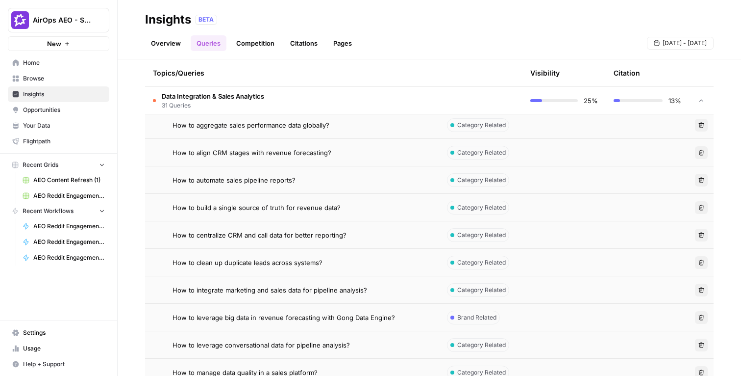
click at [399, 100] on td "Data Integration & Sales Analytics 31 Queries" at bounding box center [292, 100] width 294 height 27
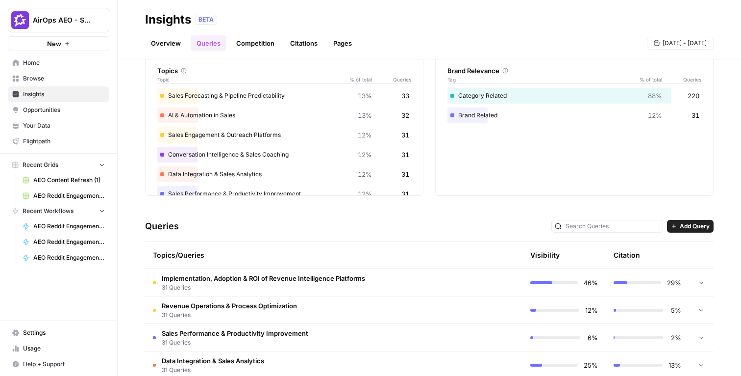
scroll to position [0, 0]
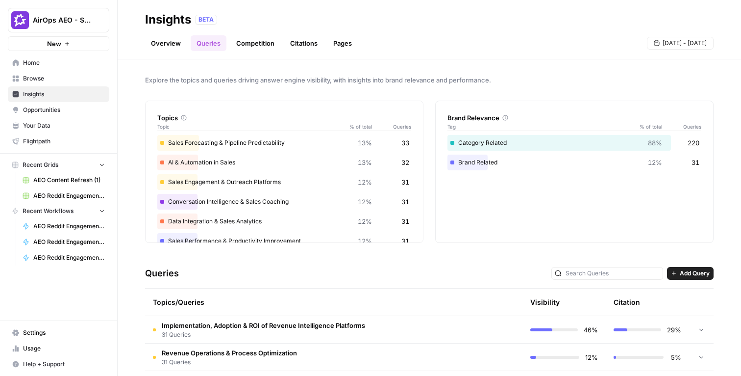
click at [66, 102] on link "Opportunities" at bounding box center [58, 110] width 101 height 16
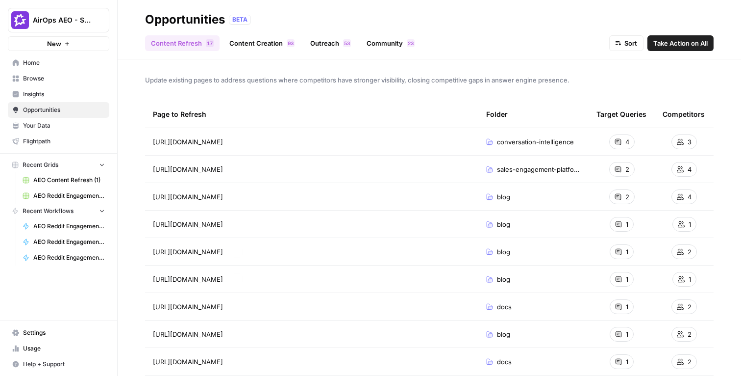
drag, startPoint x: 142, startPoint y: 109, endPoint x: 331, endPoint y: 262, distance: 243.2
click at [331, 306] on div "Update existing pages to address questions where competitors have stronger visi…" at bounding box center [430, 217] width 624 height 316
click at [332, 107] on div "Page to Refresh" at bounding box center [312, 113] width 318 height 27
click at [255, 42] on link "Content Creation 3 9" at bounding box center [262, 43] width 77 height 16
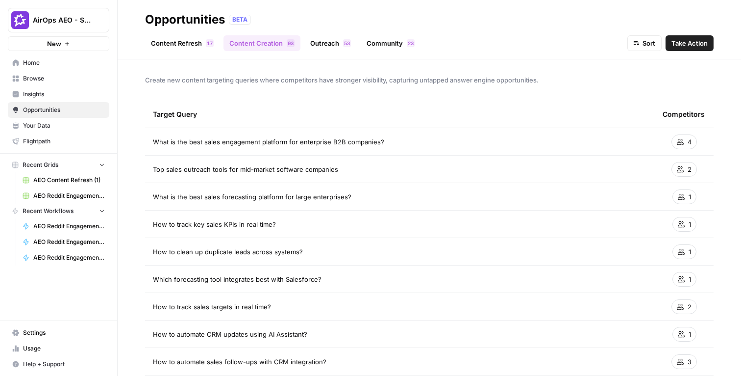
drag, startPoint x: 393, startPoint y: 140, endPoint x: 143, endPoint y: 142, distance: 250.0
click at [143, 141] on div "Create new content targeting queries where competitors have stronger visibility…" at bounding box center [430, 217] width 624 height 316
click at [243, 114] on div "Target Query" at bounding box center [400, 113] width 494 height 27
click at [331, 43] on link "Outreach 3 5" at bounding box center [330, 43] width 52 height 16
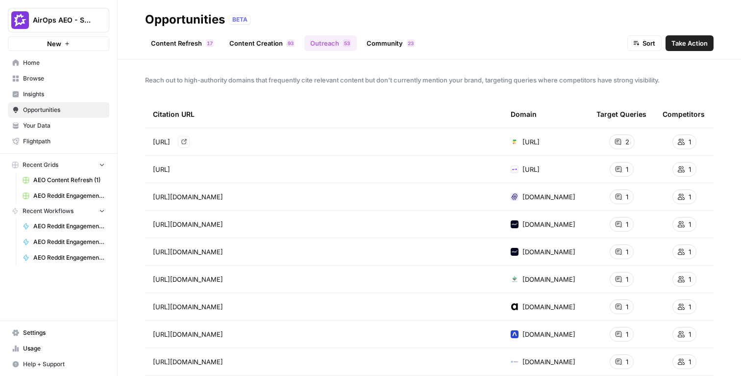
click at [170, 141] on span "[URL]" at bounding box center [161, 142] width 17 height 10
click at [187, 140] on icon "Go to page https://forecastio.ai/blog/sales-forecasting-software" at bounding box center [183, 141] width 5 height 5
click at [453, 114] on div "Citation URL" at bounding box center [324, 113] width 342 height 27
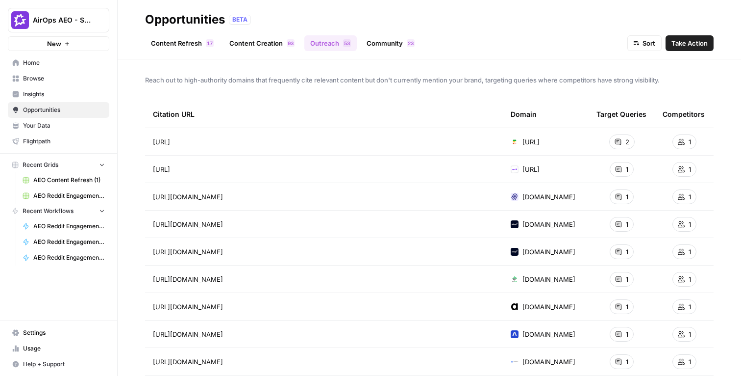
click at [382, 42] on link "Community 3 2" at bounding box center [391, 43] width 60 height 16
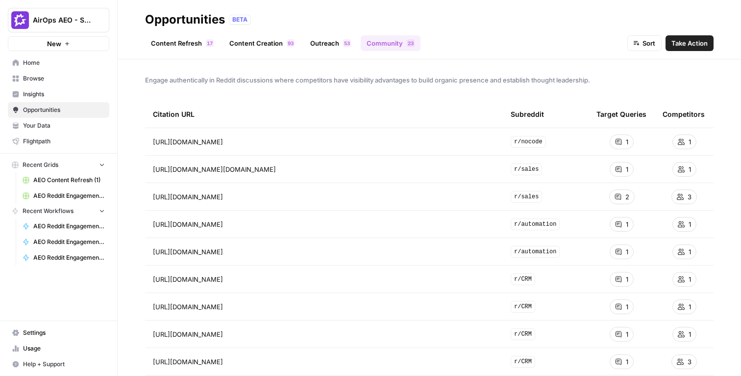
click at [47, 84] on link "Browse" at bounding box center [58, 79] width 101 height 16
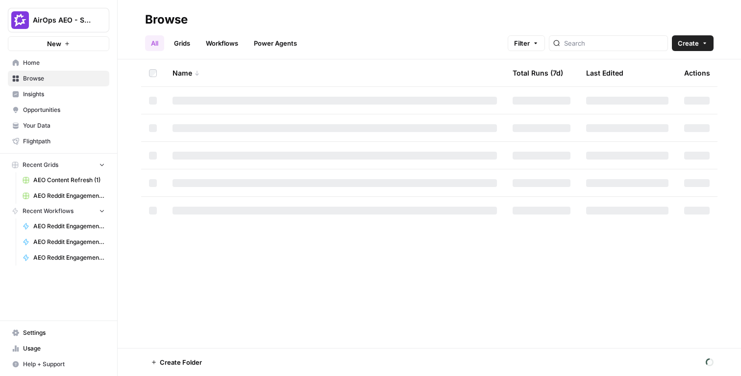
click at [42, 91] on span "Insights" at bounding box center [64, 94] width 82 height 9
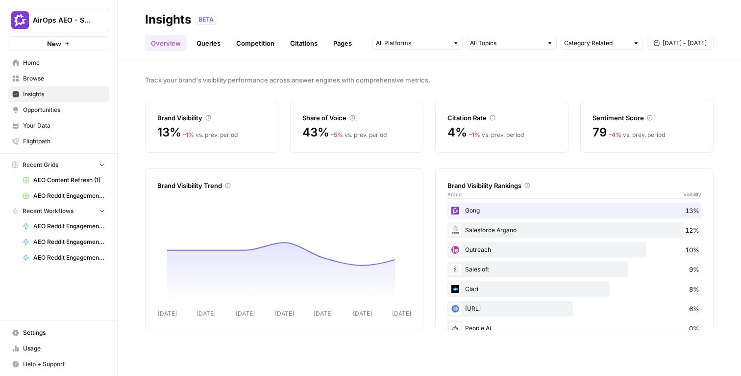
click at [211, 48] on link "Queries" at bounding box center [209, 43] width 36 height 16
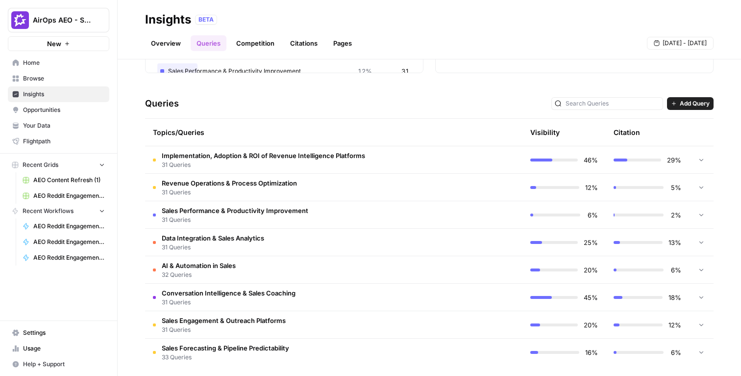
scroll to position [176, 0]
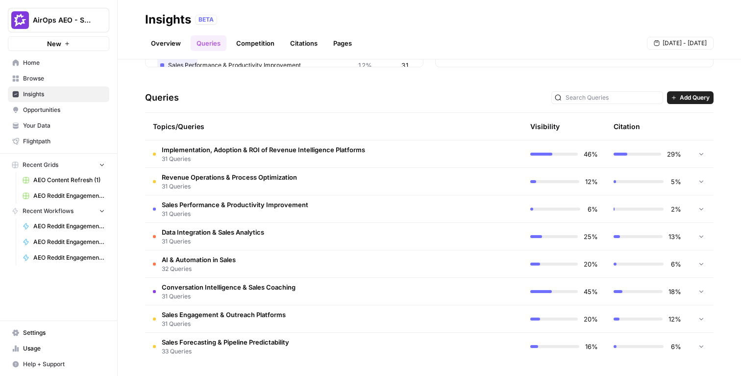
click at [359, 181] on td "Revenue Operations & Process Optimization 31 Queries" at bounding box center [292, 181] width 294 height 27
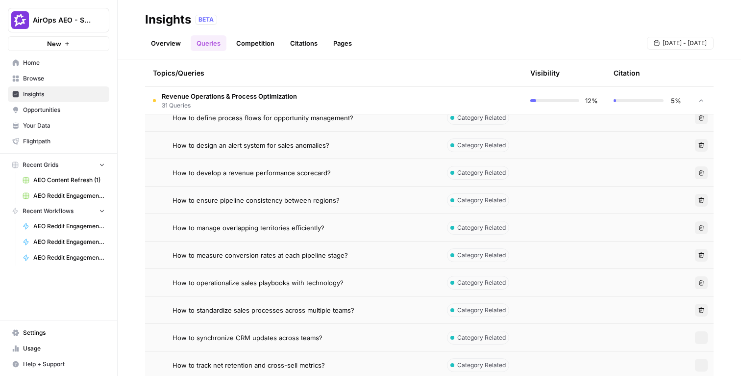
scroll to position [458, 0]
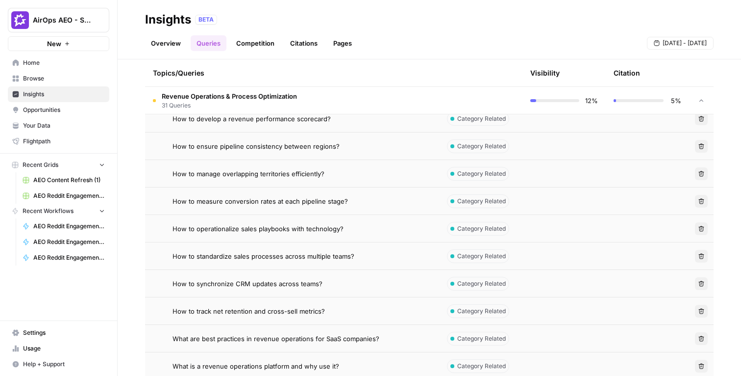
click at [369, 202] on div "How to measure conversion rates at each pipeline stage?" at bounding box center [302, 201] width 259 height 10
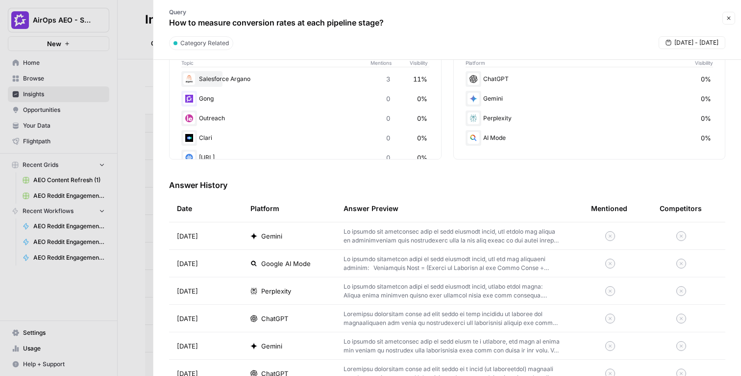
scroll to position [198, 0]
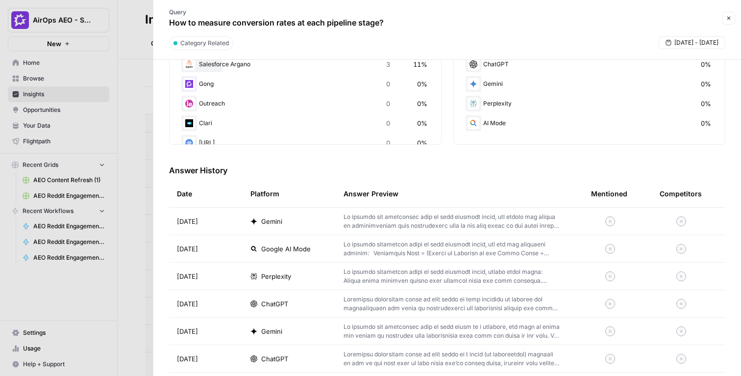
click at [446, 93] on div "Leaderboard Topic Mentions Visibility Salesforce Argano 3 11% Gong 0 0% Outreac…" at bounding box center [447, 83] width 556 height 123
click at [82, 82] on div at bounding box center [370, 188] width 741 height 376
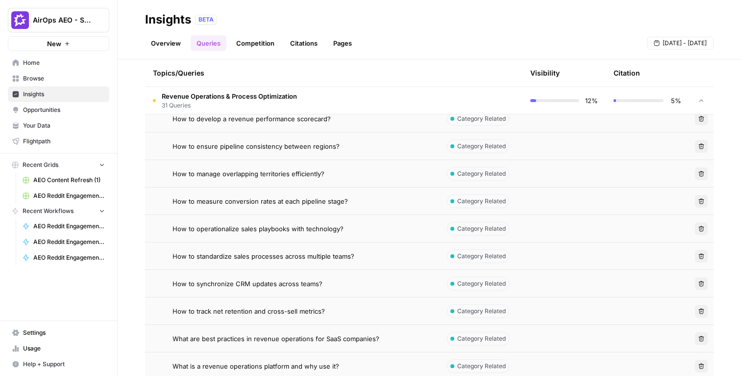
click at [78, 69] on link "Home" at bounding box center [58, 63] width 101 height 16
